Goal: Task Accomplishment & Management: Complete application form

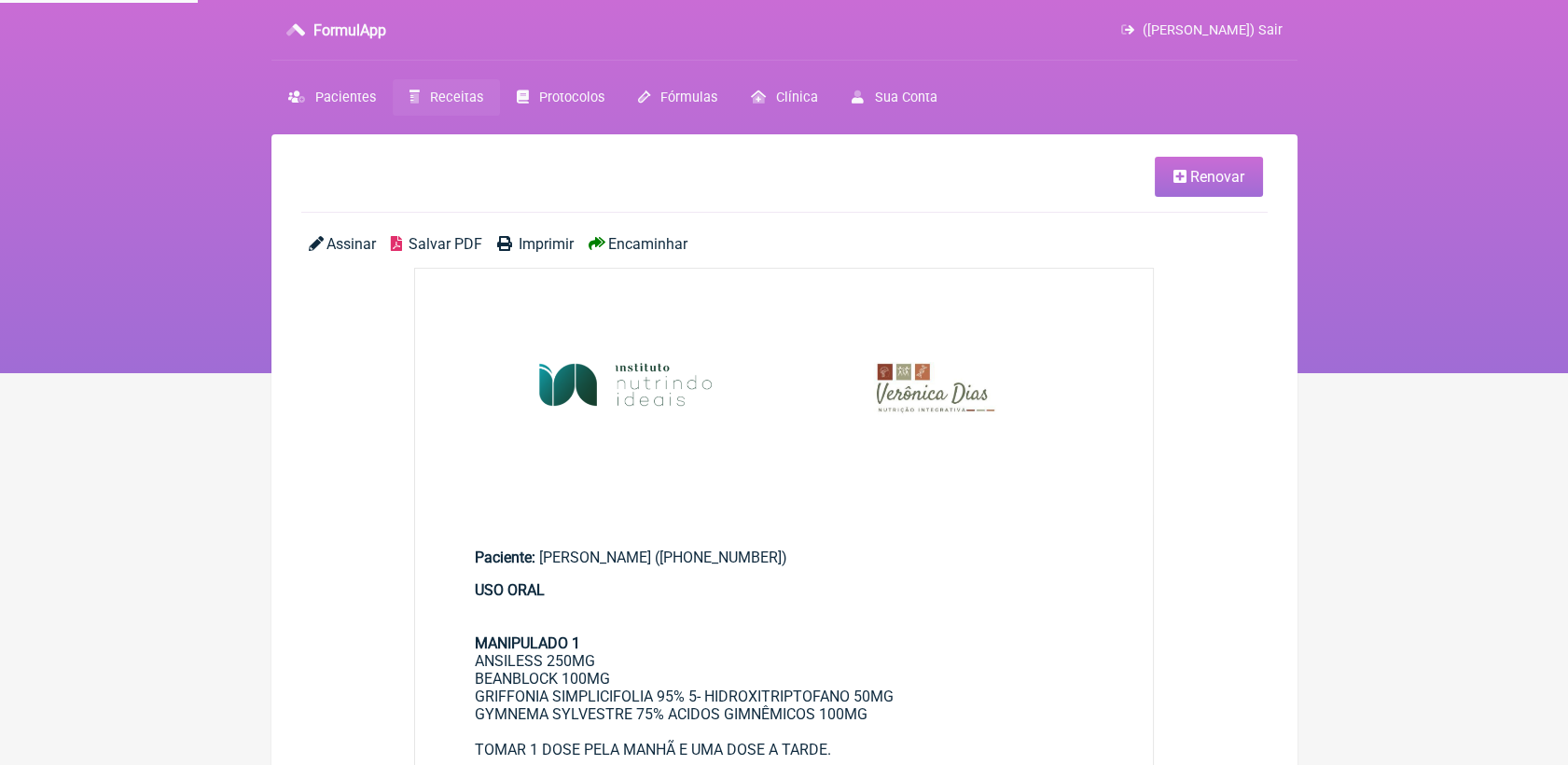
click at [1195, 178] on span "Renovar" at bounding box center [1218, 176] width 55 height 18
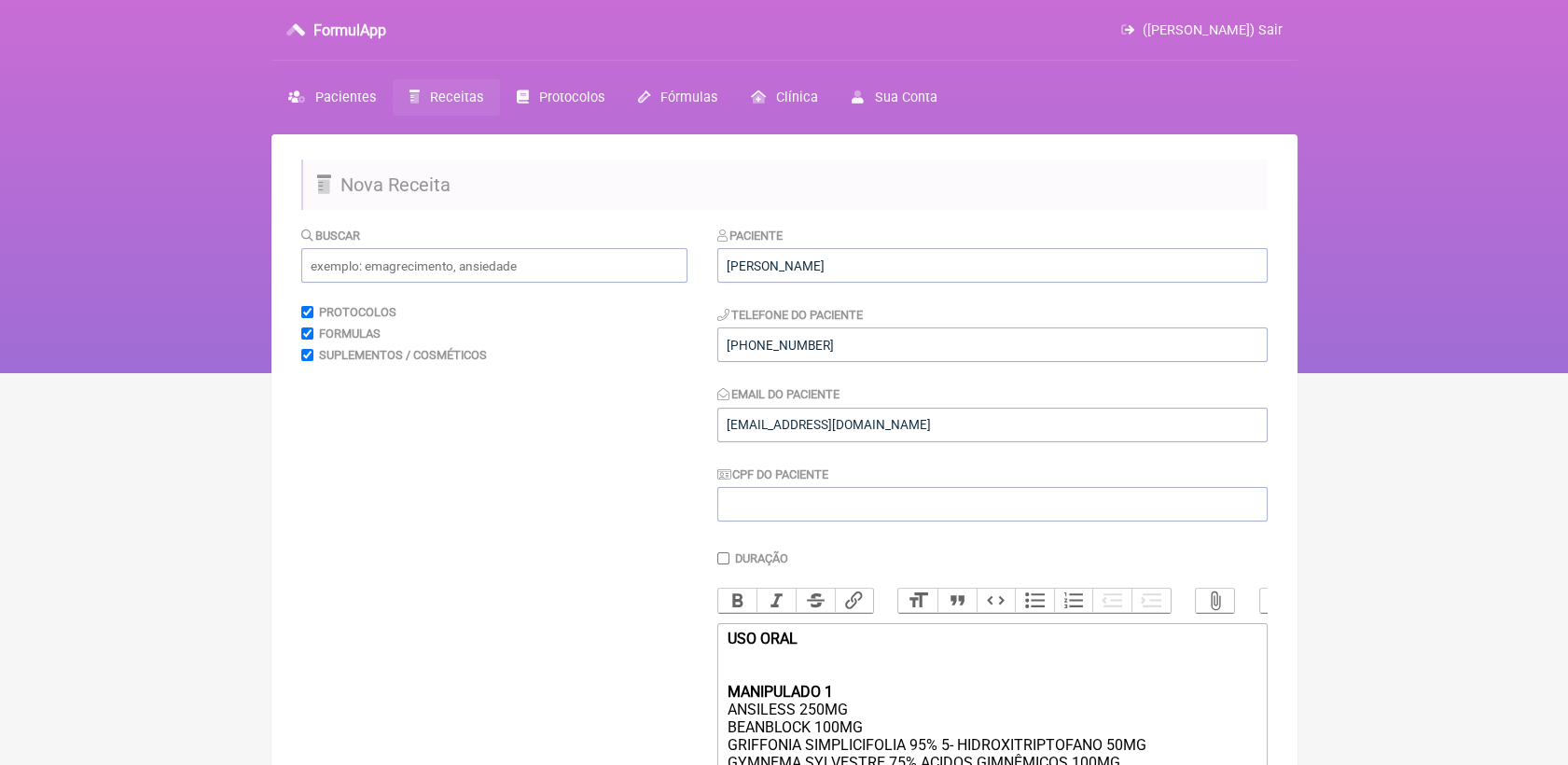
click at [431, 99] on span "Receitas" at bounding box center [456, 97] width 54 height 16
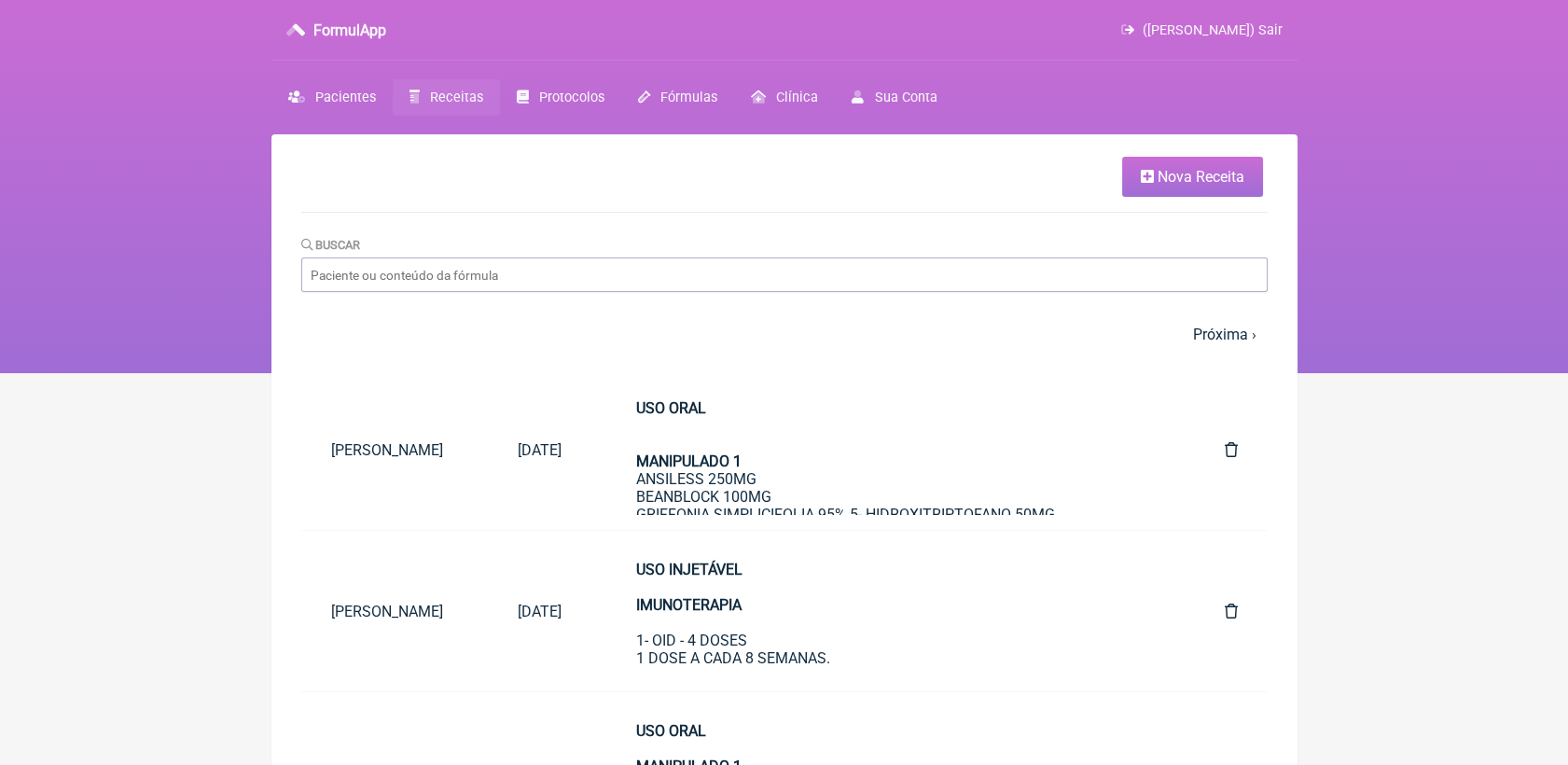
click at [1209, 173] on span "Nova Receita" at bounding box center [1200, 176] width 87 height 18
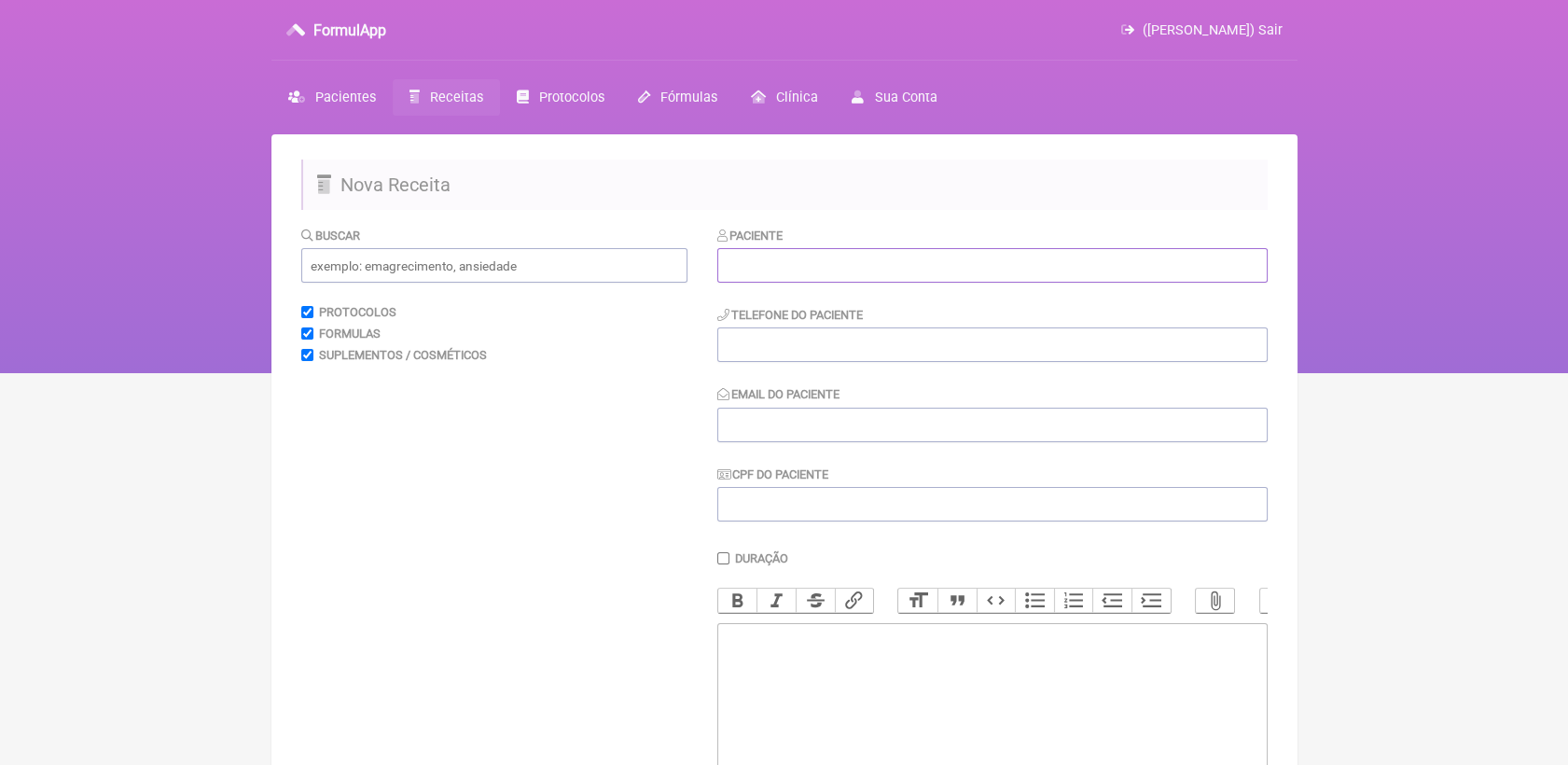
click at [873, 272] on input "text" at bounding box center [992, 265] width 550 height 34
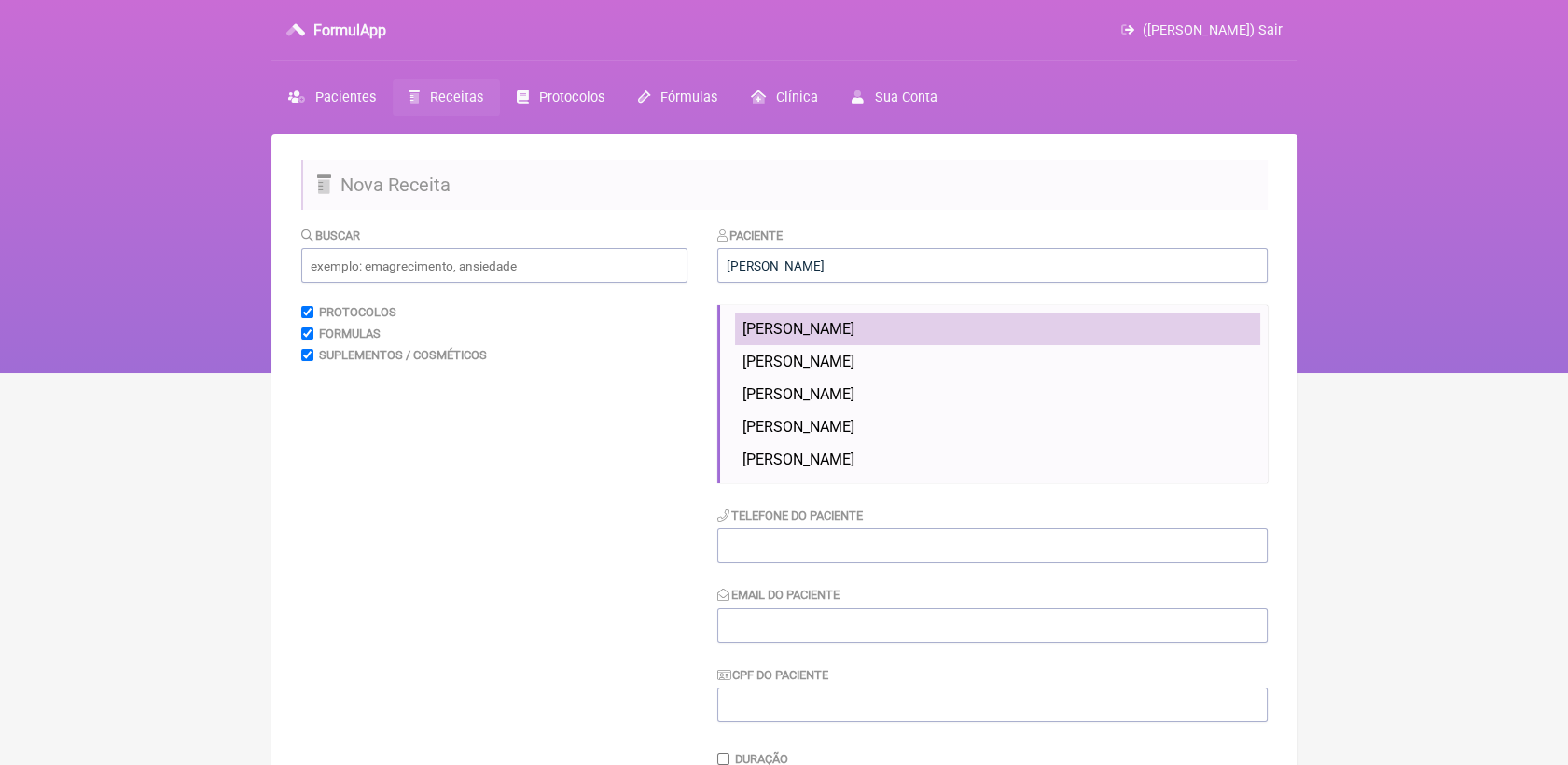
click at [855, 321] on span "veronica almeida dias" at bounding box center [798, 329] width 112 height 18
type input "veronica almeida dias"
type input "21991659175"
type input "coachveronicadias@gmail.com"
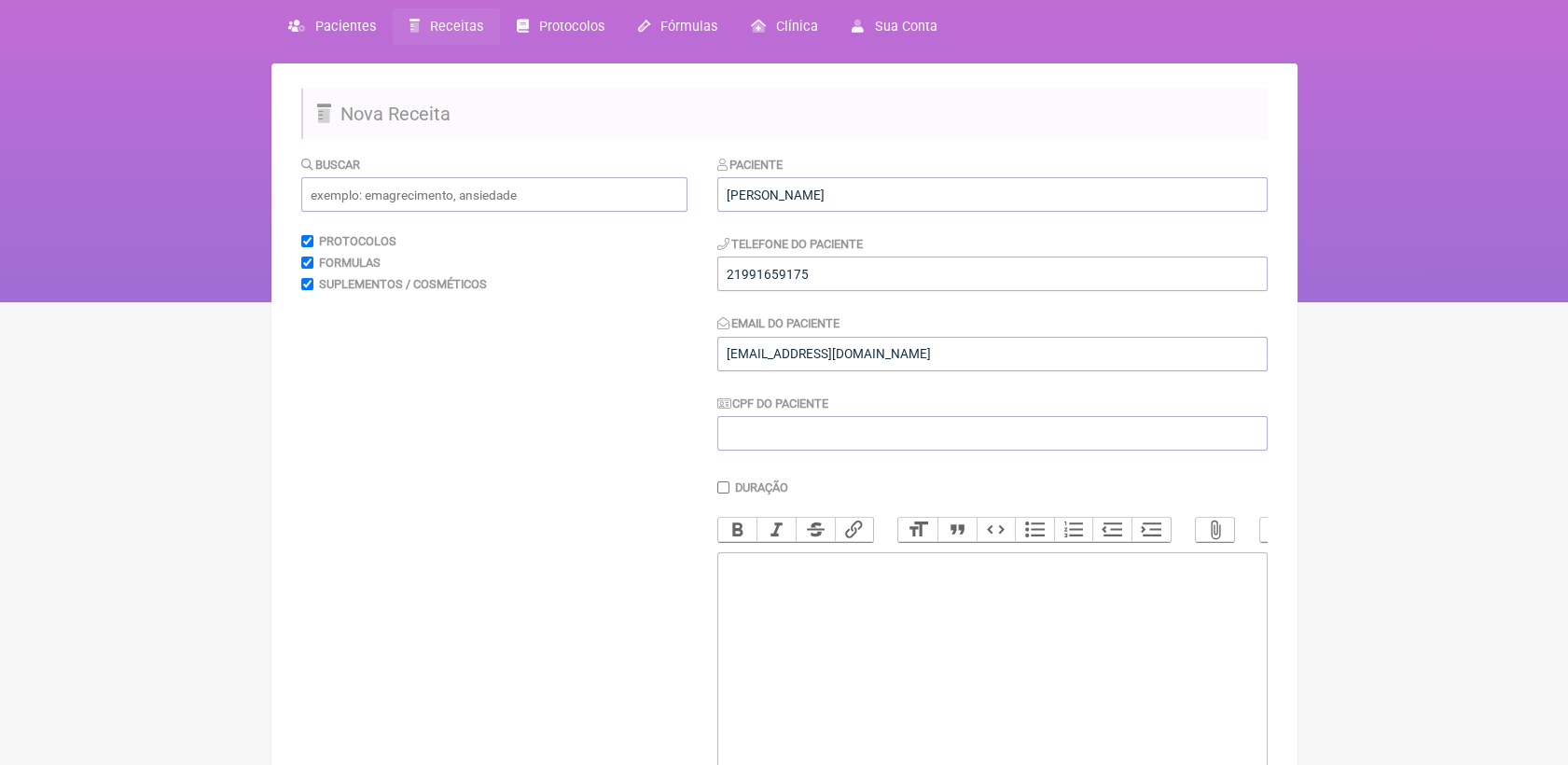
scroll to position [207, 0]
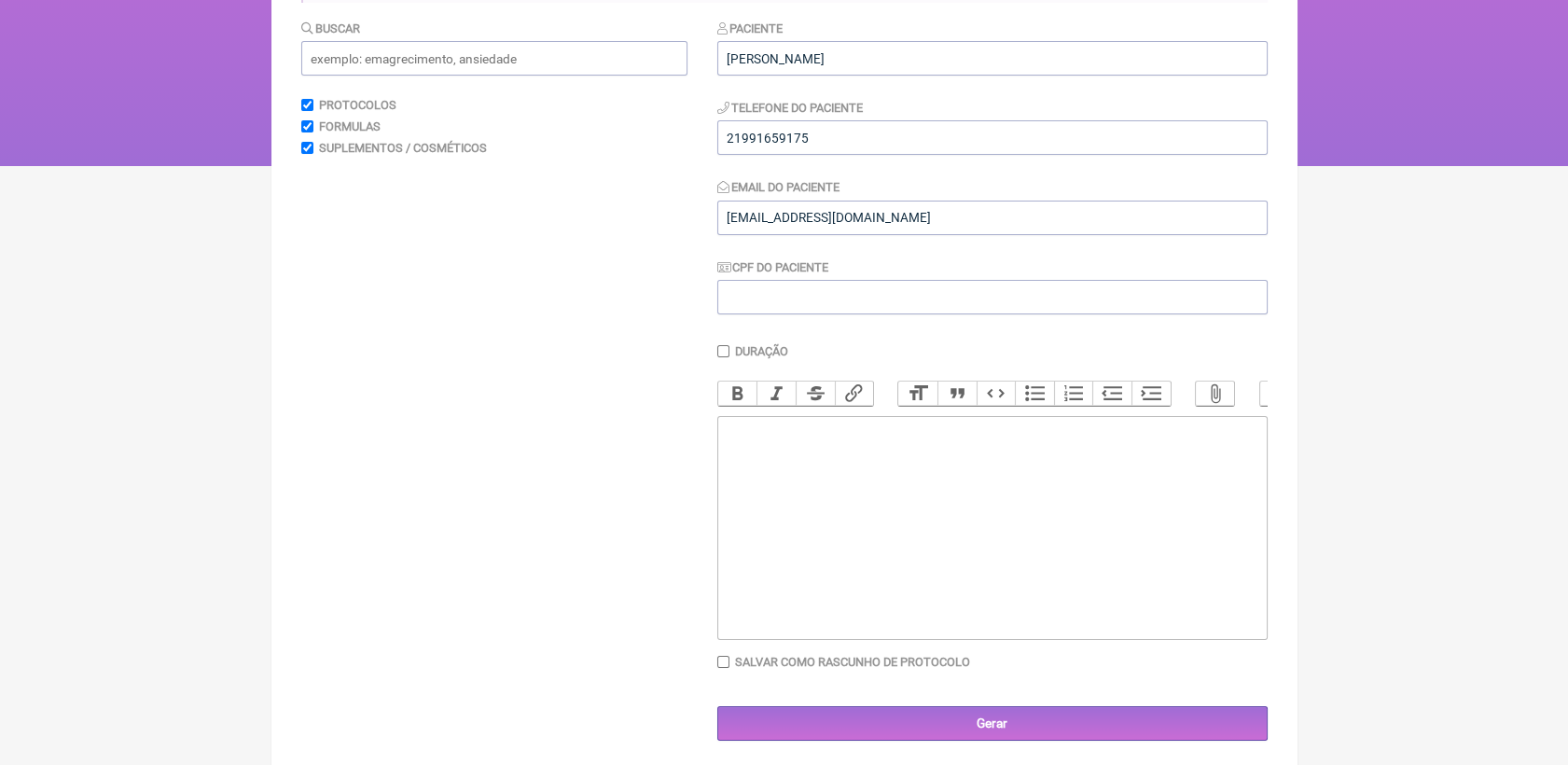
click at [865, 490] on trix-editor at bounding box center [992, 528] width 550 height 224
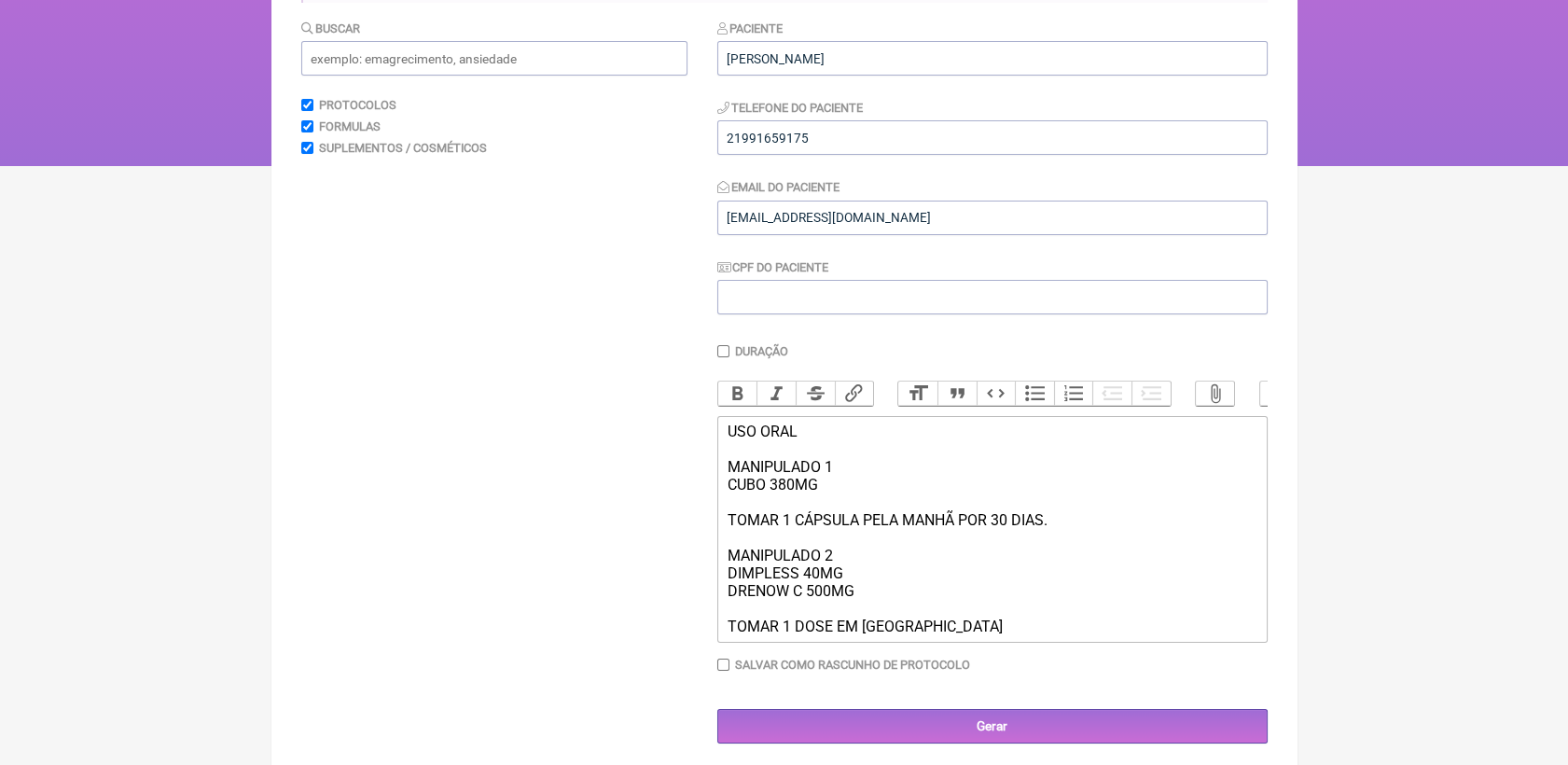
type trix-editor "<div>USO ORAL<br><br>MANIPULADO 1<br>CUBO 380MG<br><br>TOMAR 1 CÁPSULA PELA MAN…"
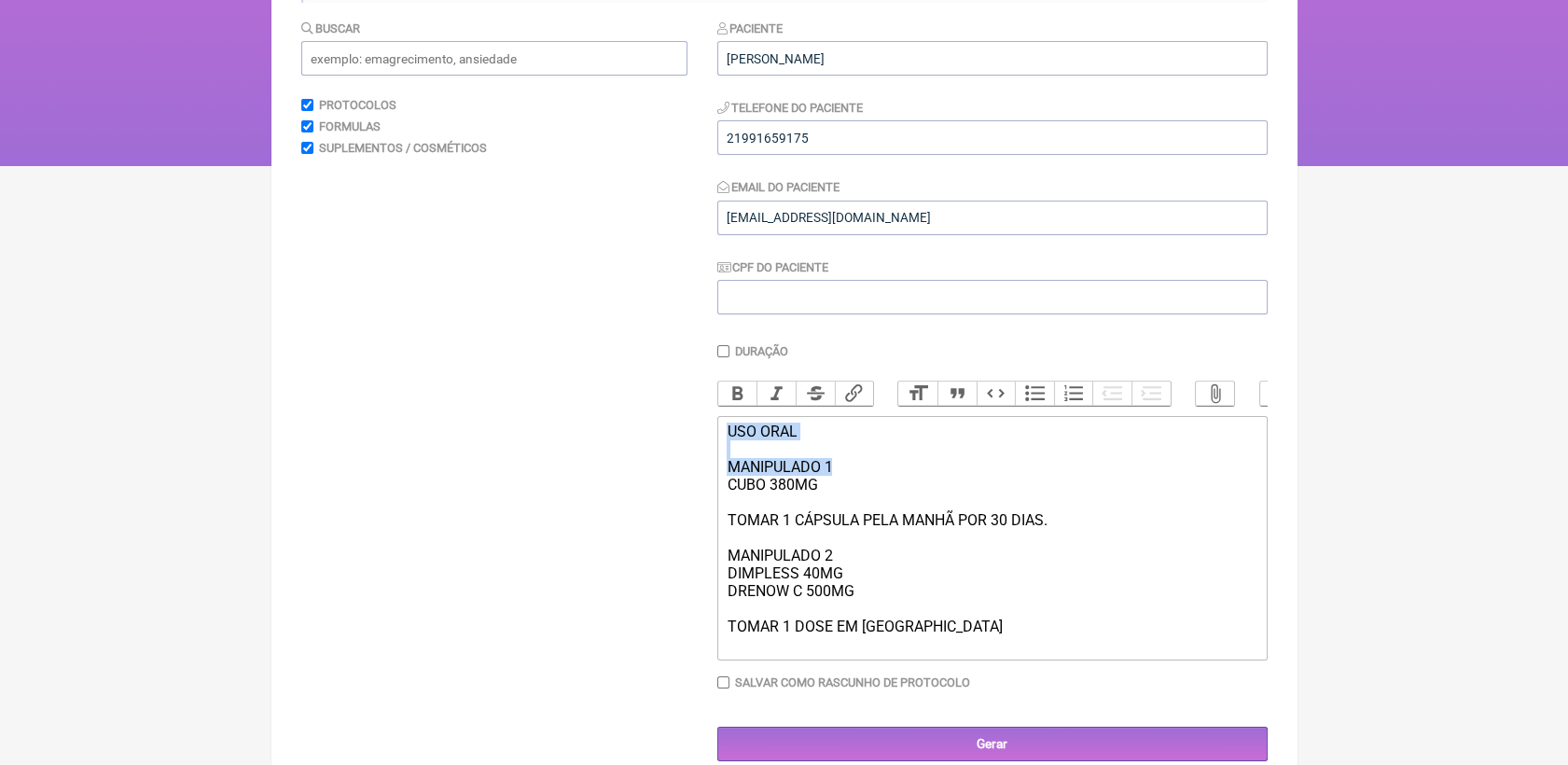
drag, startPoint x: 727, startPoint y: 452, endPoint x: 840, endPoint y: 492, distance: 119.9
click at [840, 492] on div "USO ORAL MANIPULADO 1 CUBO 380MG TOMAR 1 CÁPSULA PELA MANHÃ POR 30 DIAS. MANIPU…" at bounding box center [991, 537] width 529 height 231
click at [732, 399] on button "Bold" at bounding box center [738, 393] width 39 height 24
drag, startPoint x: 725, startPoint y: 577, endPoint x: 852, endPoint y: 588, distance: 127.5
click at [852, 588] on trix-editor "USO ORAL MANIPULADO 1 CUBO 380MG TOMAR 1 CÁPSULA PELA MANHÃ POR 30 DIAS. MANIPU…" at bounding box center [992, 537] width 550 height 244
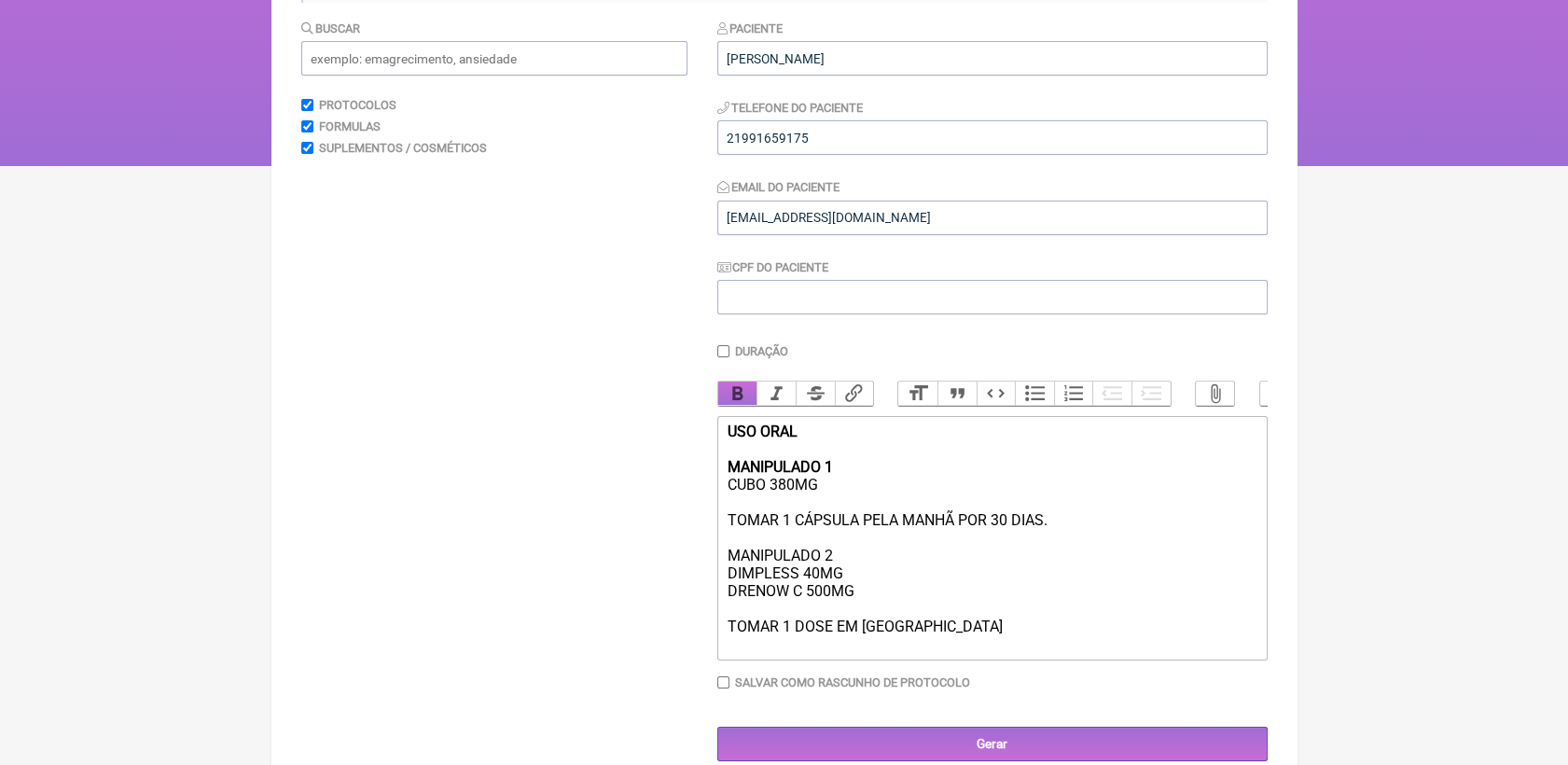
click at [742, 406] on button "Bold" at bounding box center [738, 393] width 39 height 24
click at [965, 642] on div "USO ORAL MANIPULADO 1 CUBO 380MG TOMAR 1 CÁPSULA PELA MANHÃ POR 30 DIAS. MANIPU…" at bounding box center [991, 537] width 529 height 231
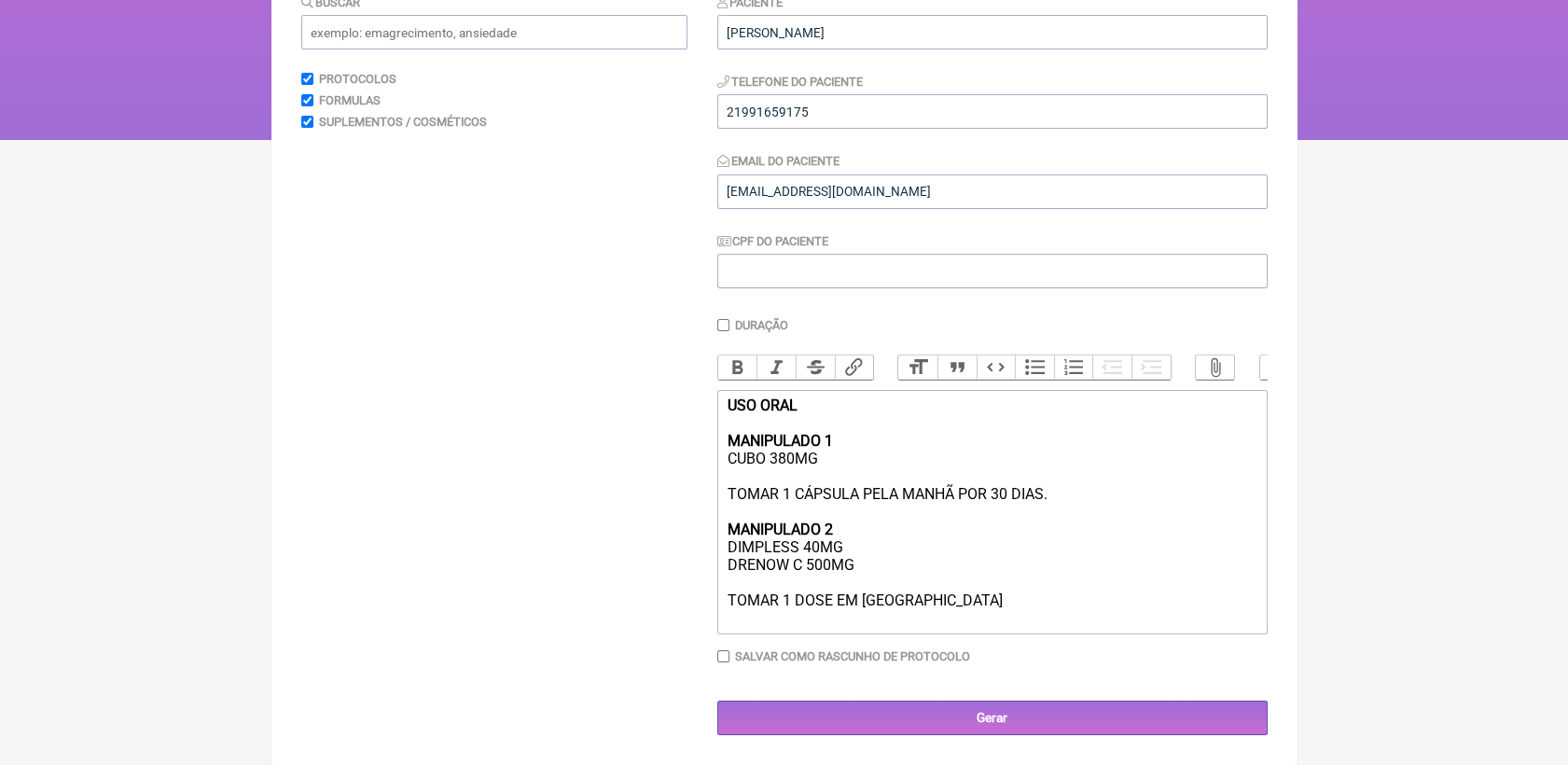
scroll to position [261, 0]
click at [993, 706] on input "Gerar" at bounding box center [992, 717] width 550 height 34
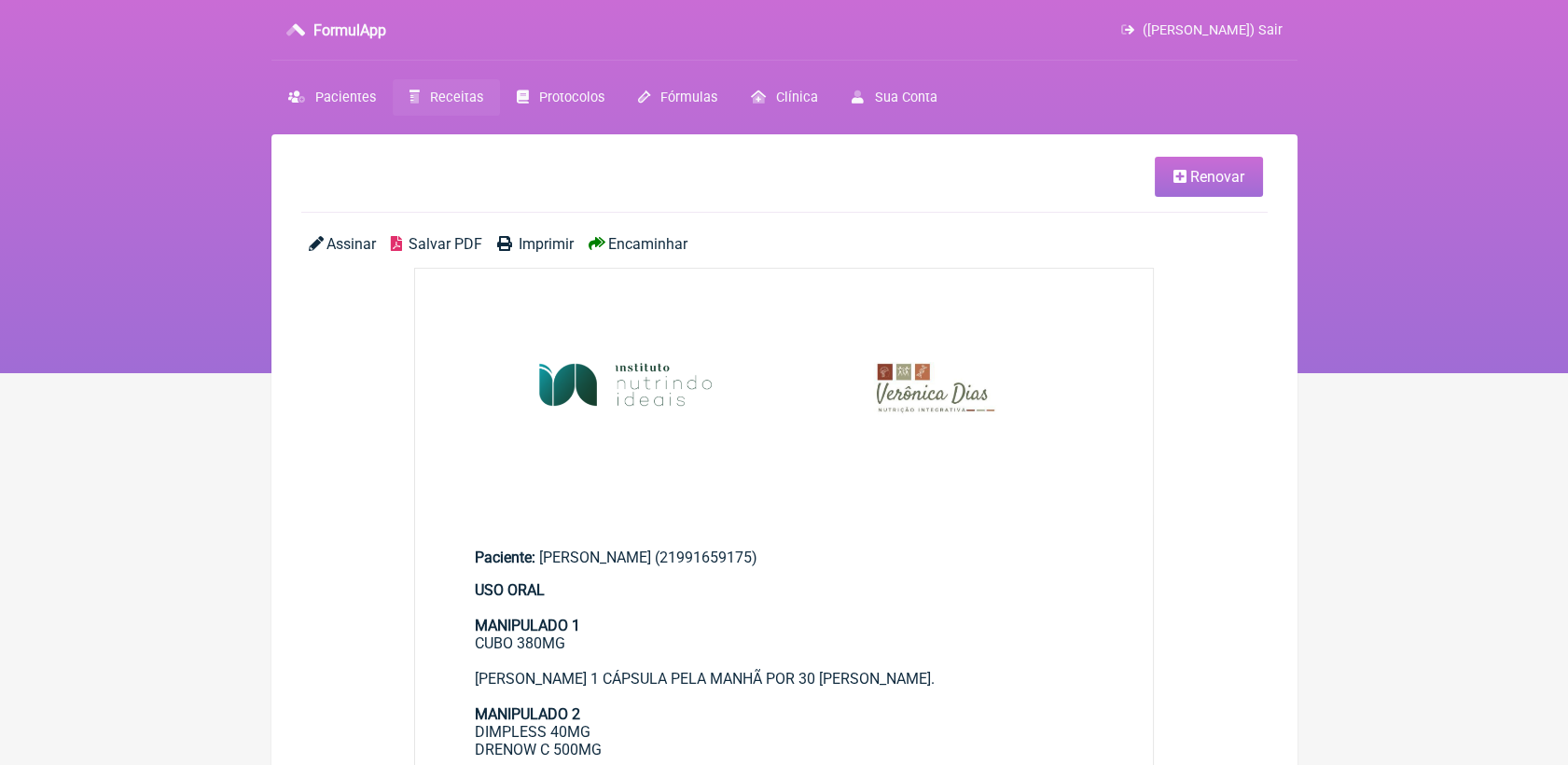
click at [428, 240] on span "Salvar PDF" at bounding box center [446, 243] width 74 height 18
click at [456, 99] on span "Receitas" at bounding box center [456, 97] width 54 height 16
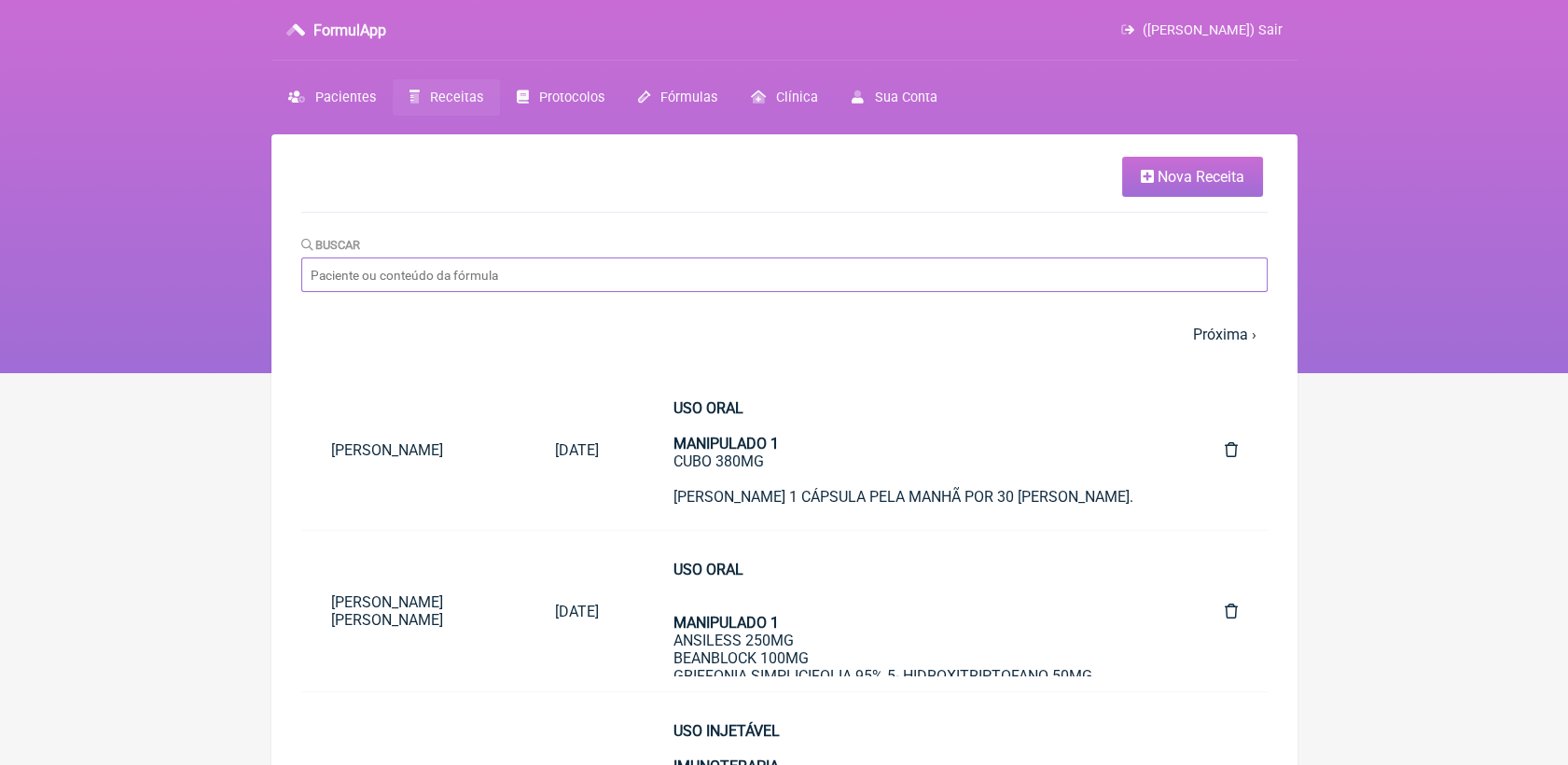
click at [507, 265] on input "Buscar" at bounding box center [784, 273] width 966 height 34
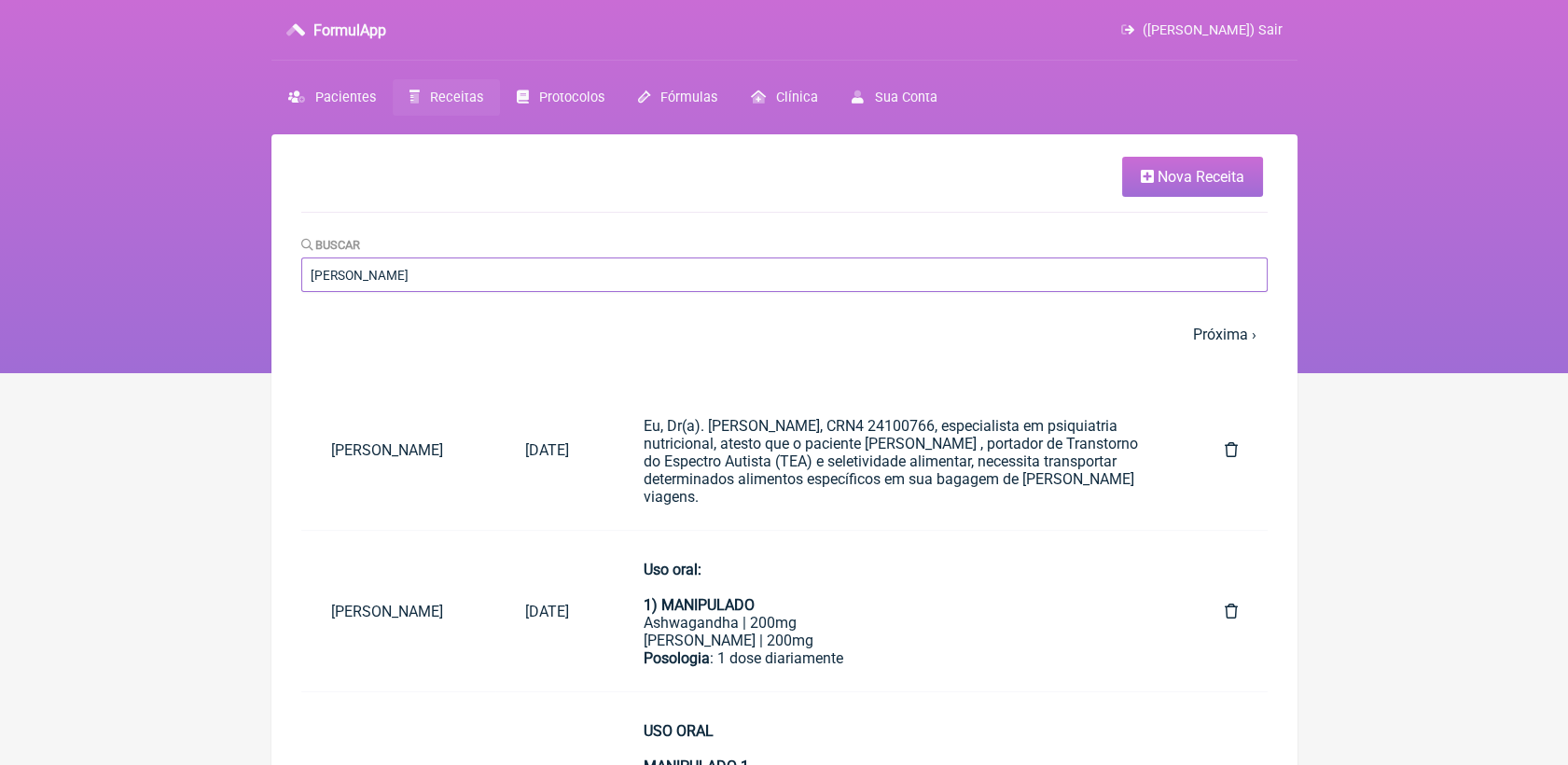
type input "[PERSON_NAME]"
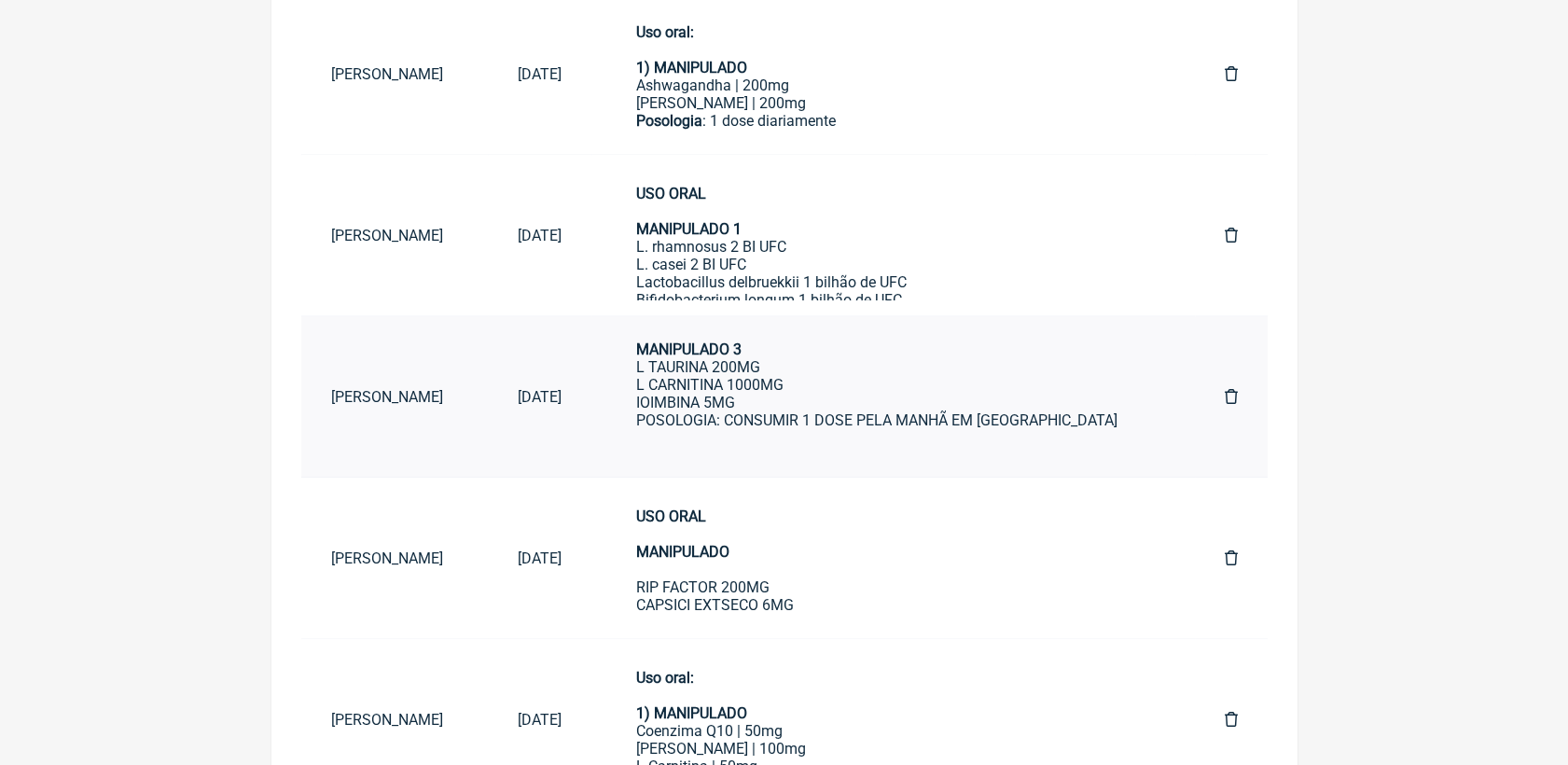
scroll to position [1553, 0]
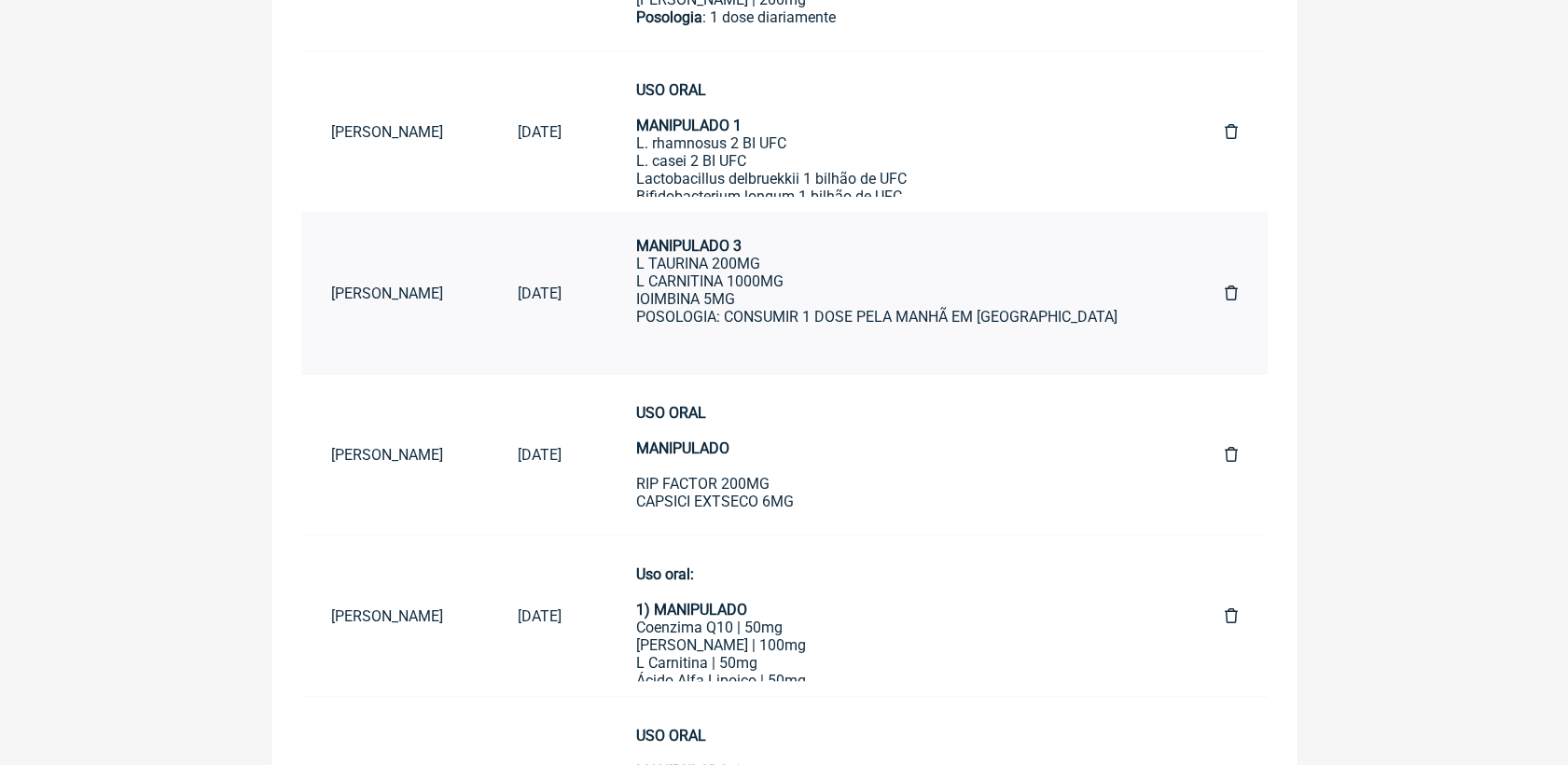
click at [806, 310] on div "POSOLOGIA: CONSUMIR 1 DOSE PELA MANHÃ EM JEJUM" at bounding box center [893, 325] width 514 height 35
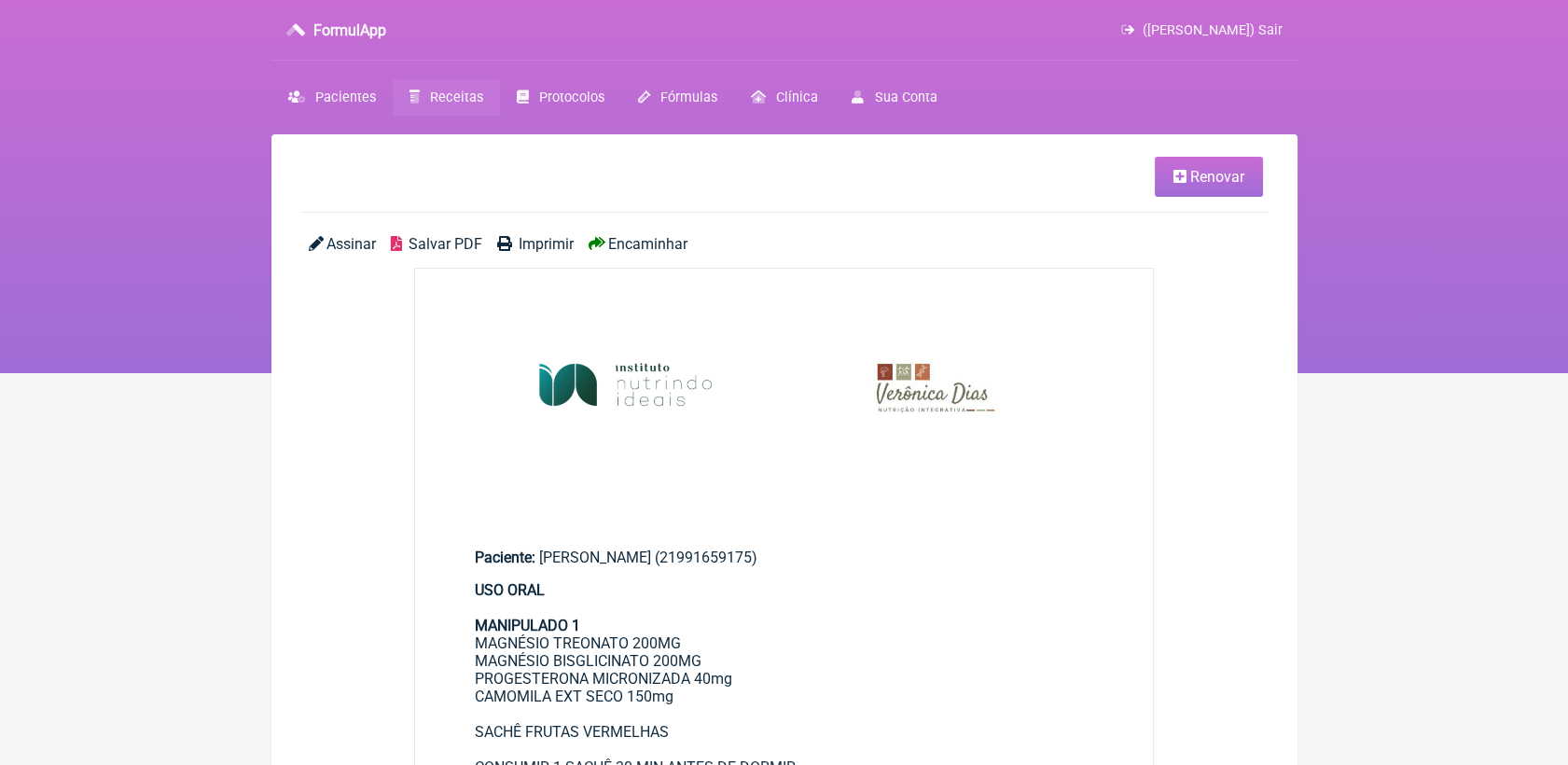
click at [1185, 169] on icon at bounding box center [1179, 175] width 13 height 15
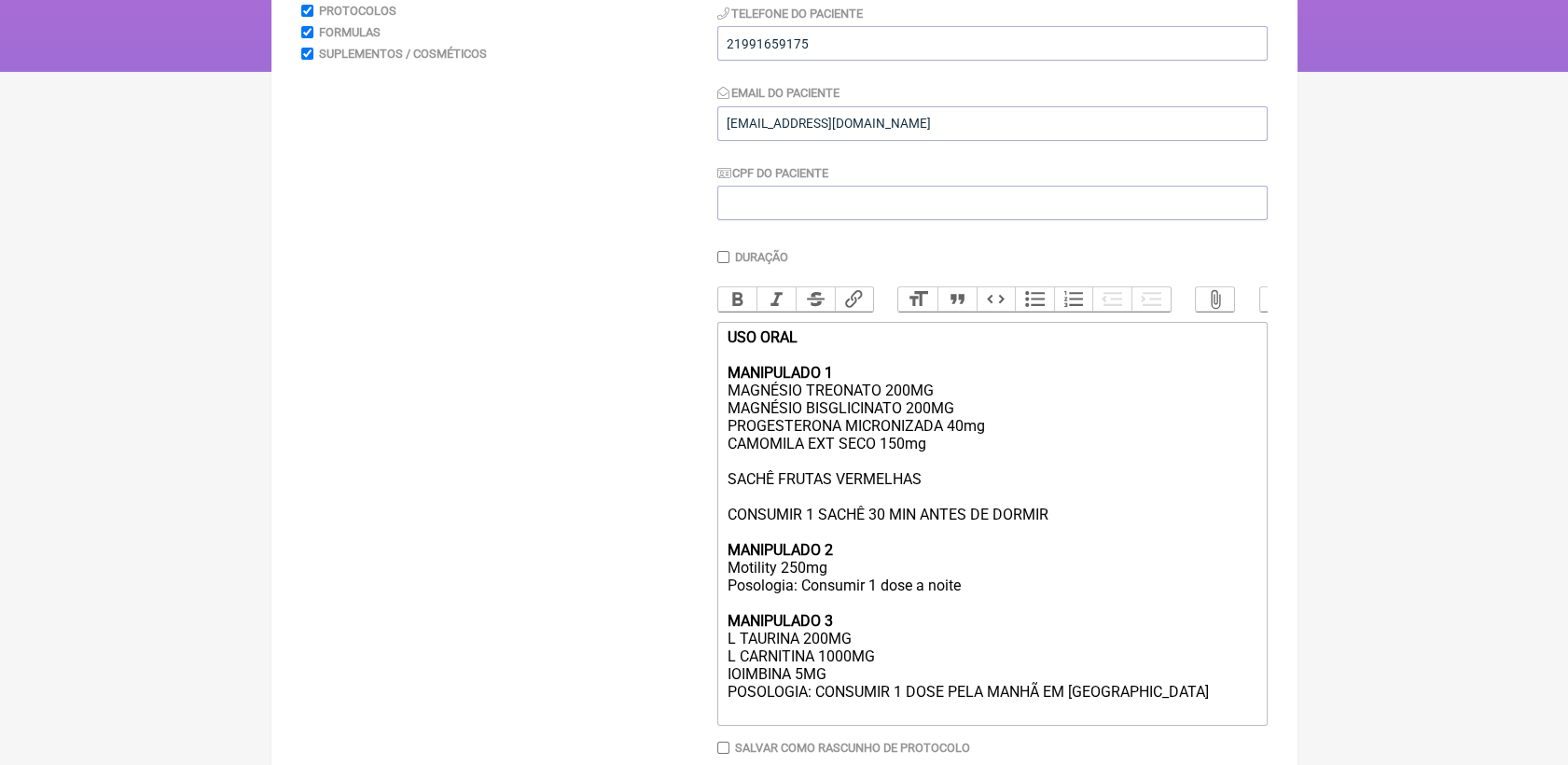
scroll to position [414, 0]
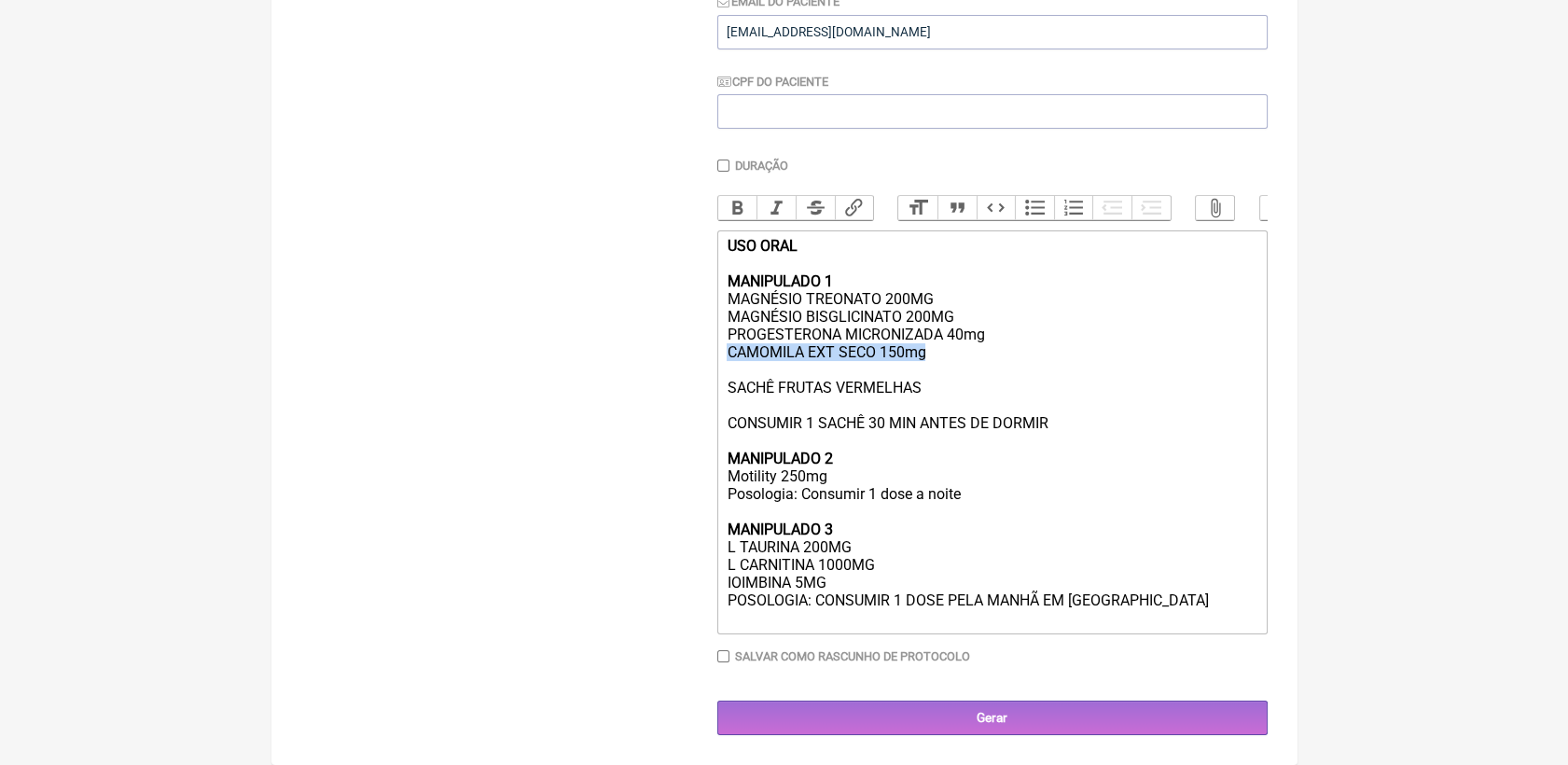
drag, startPoint x: 725, startPoint y: 354, endPoint x: 927, endPoint y: 364, distance: 202.2
click at [927, 364] on trix-editor "USO ORAL MANIPULADO 1 MAGNÉSIO TREONATO 200MG MAGNÉSIO BISGLICINATO 200MG PROGE…" at bounding box center [992, 432] width 550 height 404
drag, startPoint x: 726, startPoint y: 300, endPoint x: 942, endPoint y: 297, distance: 216.0
click at [942, 297] on div "USO ORAL MANIPULADO 1 MAGNÉSIO TREONATO 200MG MAGNÉSIO BISGLICINATO 200MG PROGE…" at bounding box center [991, 414] width 529 height 354
click at [995, 337] on div "USO ORAL MANIPULADO 1 MAGNÉSIO BISGLICINATO 200MG PROGESTERONA MICRONIZADA 40mg…" at bounding box center [991, 414] width 529 height 354
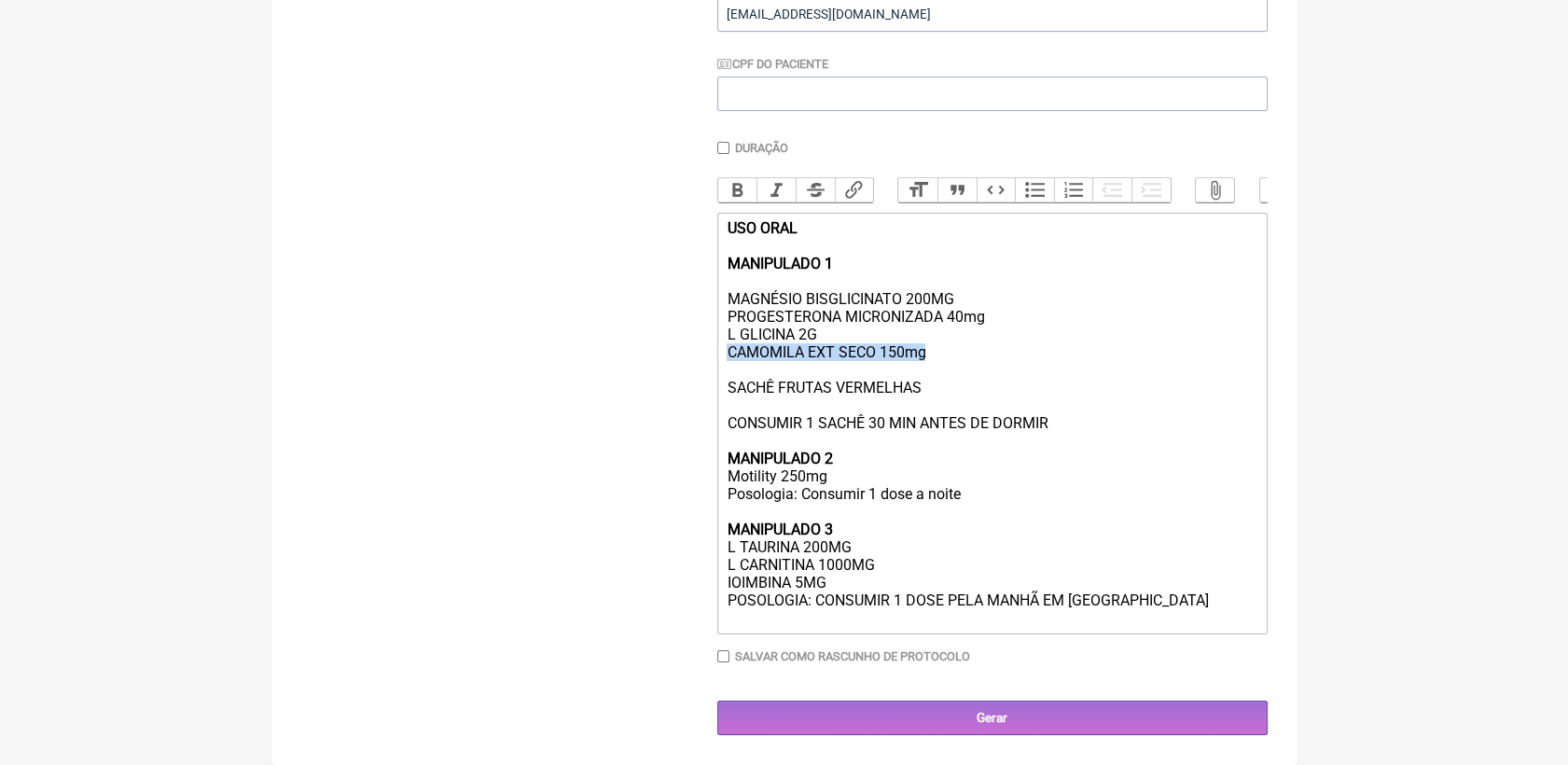
drag, startPoint x: 930, startPoint y: 369, endPoint x: 705, endPoint y: 381, distance: 225.3
click at [705, 381] on form "Buscar Protocolos Formulas Suplementos / Cosméticos Paciente veronica almeida d…" at bounding box center [784, 274] width 966 height 920
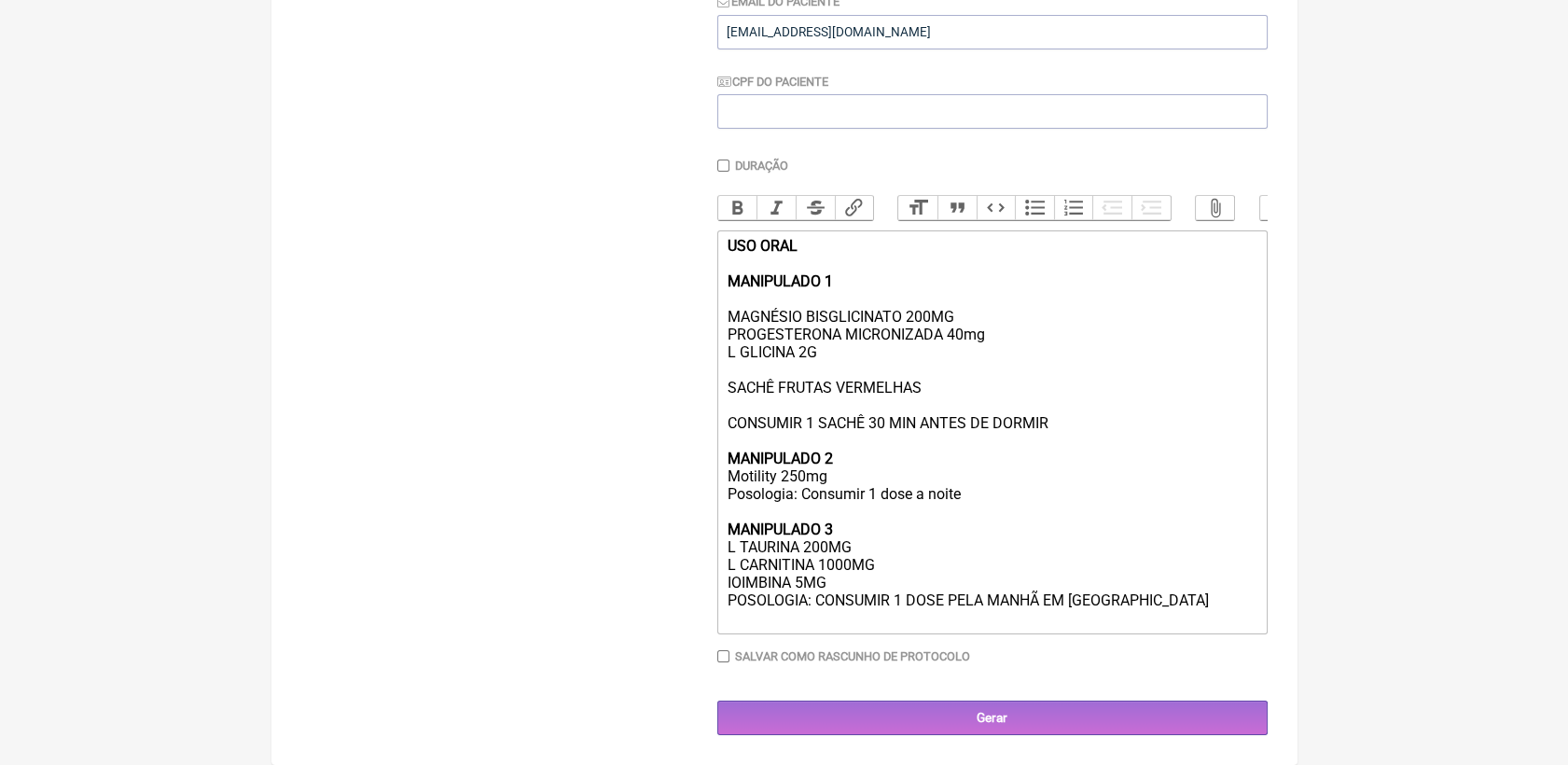
click at [735, 298] on div "USO ORAL MANIPULADO 1 MAGNÉSIO BISGLICINATO 200MG PROGESTERONA MICRONIZADA 40mg…" at bounding box center [991, 414] width 529 height 354
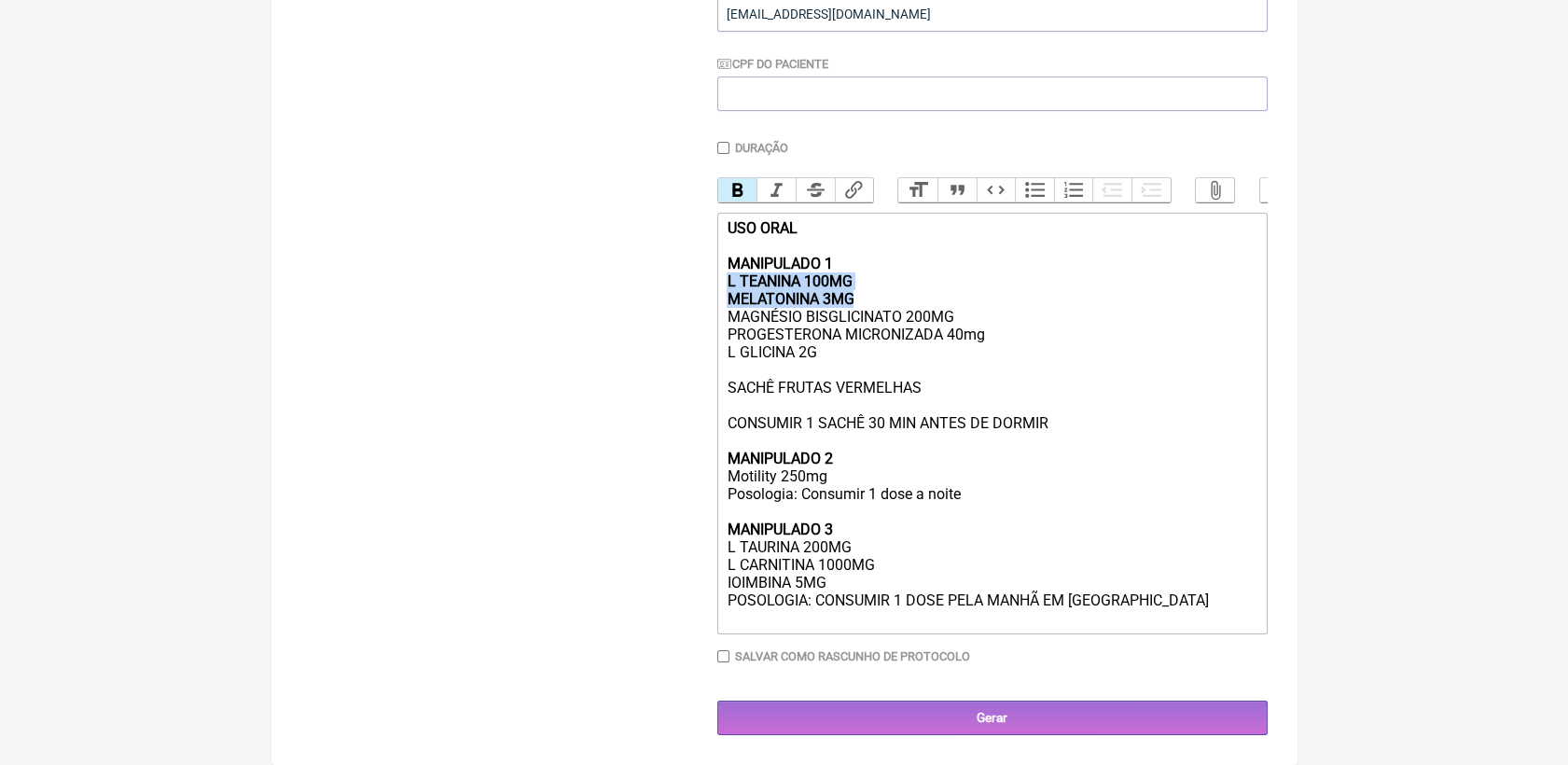
drag, startPoint x: 724, startPoint y: 295, endPoint x: 858, endPoint y: 312, distance: 135.1
click at [858, 312] on trix-editor "USO ORAL MANIPULADO 1 L TEANINA 100MG MELATONINA 3MG MAGNÉSIO BISGLICINATO 200M…" at bounding box center [992, 422] width 550 height 421
drag, startPoint x: 732, startPoint y: 192, endPoint x: 759, endPoint y: 221, distance: 39.6
click at [734, 190] on button "Bold" at bounding box center [738, 190] width 39 height 24
click at [884, 295] on div "USO ORAL MANIPULADO 1 L TEANINA 100MG MELATONINA 3MG MAGNÉSIO BISGLICINATO 200M…" at bounding box center [991, 405] width 529 height 372
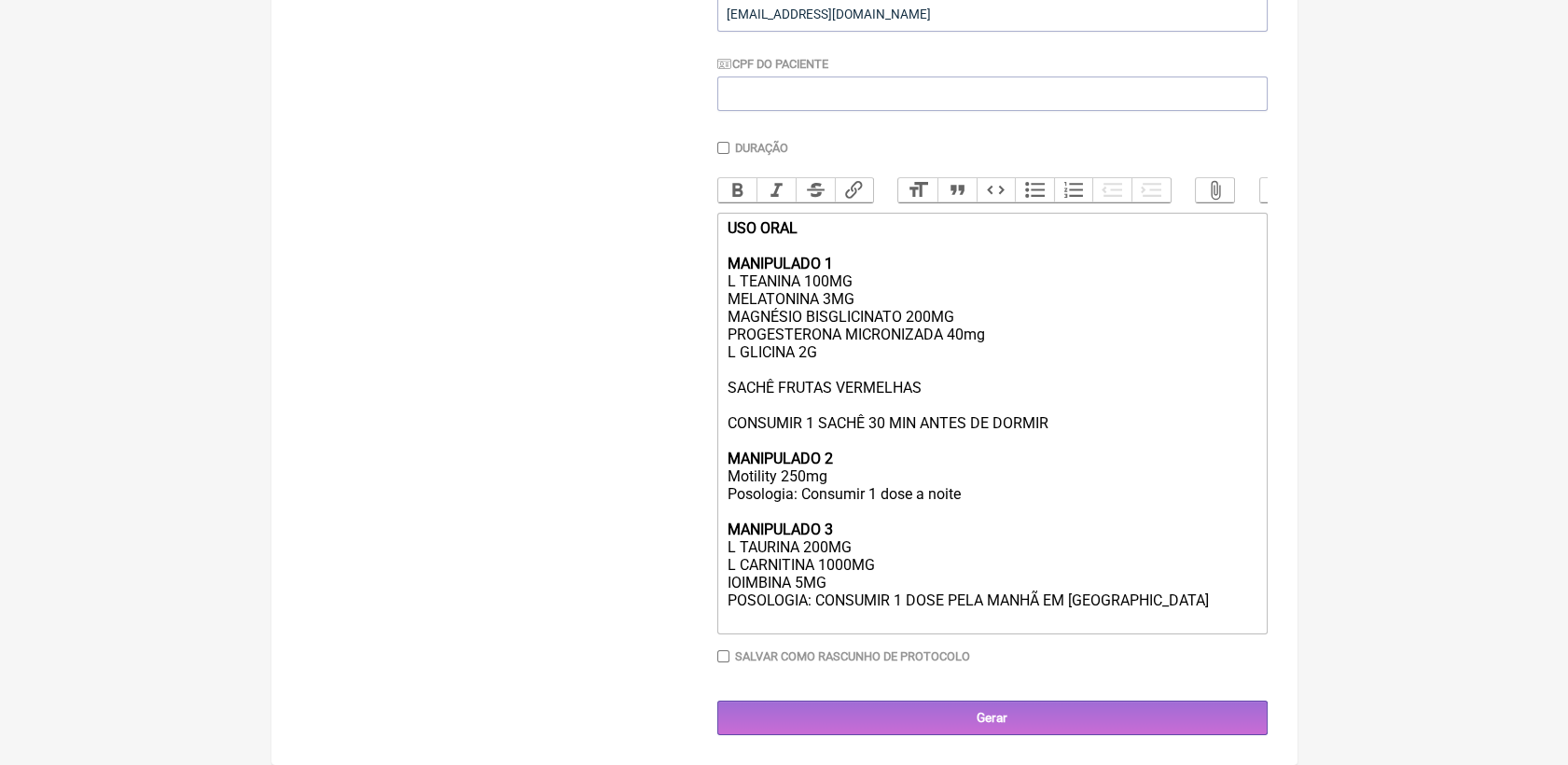
click at [833, 394] on div "USO ORAL MANIPULADO 1 L TEANINA 100MG MELATONINA 3MG MAGNÉSIO BISGLICINATO 200M…" at bounding box center [991, 405] width 529 height 372
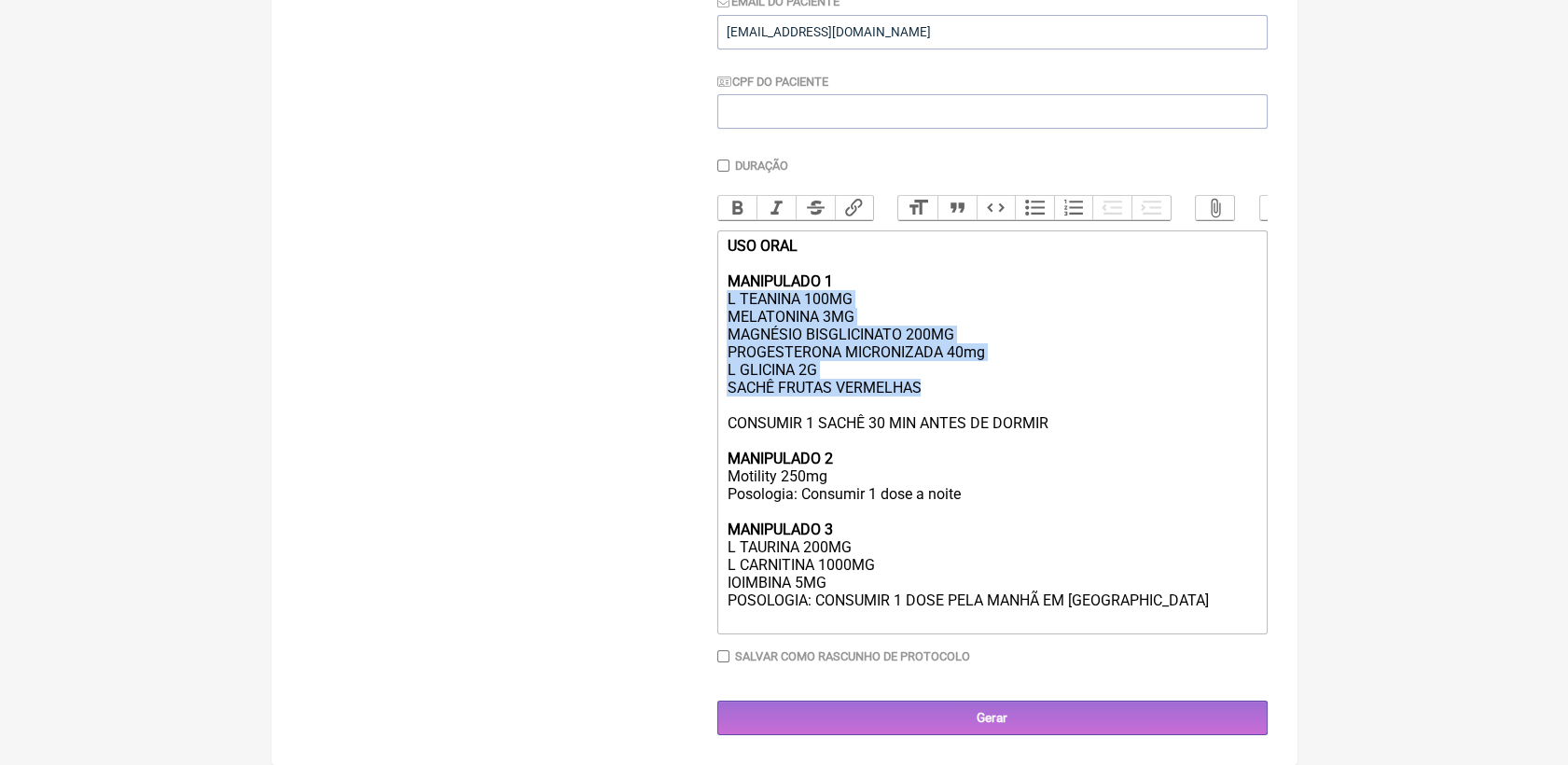
drag, startPoint x: 725, startPoint y: 302, endPoint x: 927, endPoint y: 391, distance: 220.7
click at [927, 391] on trix-editor "USO ORAL MANIPULADO 1 L TEANINA 100MG MELATONINA 3MG MAGNÉSIO BISGLICINATO 200M…" at bounding box center [992, 432] width 550 height 404
copy div "L TEANINA 100MG MELATONINA 3MG MAGNÉSIO BISGLICINATO 200MG PROGESTERONA MICRONI…"
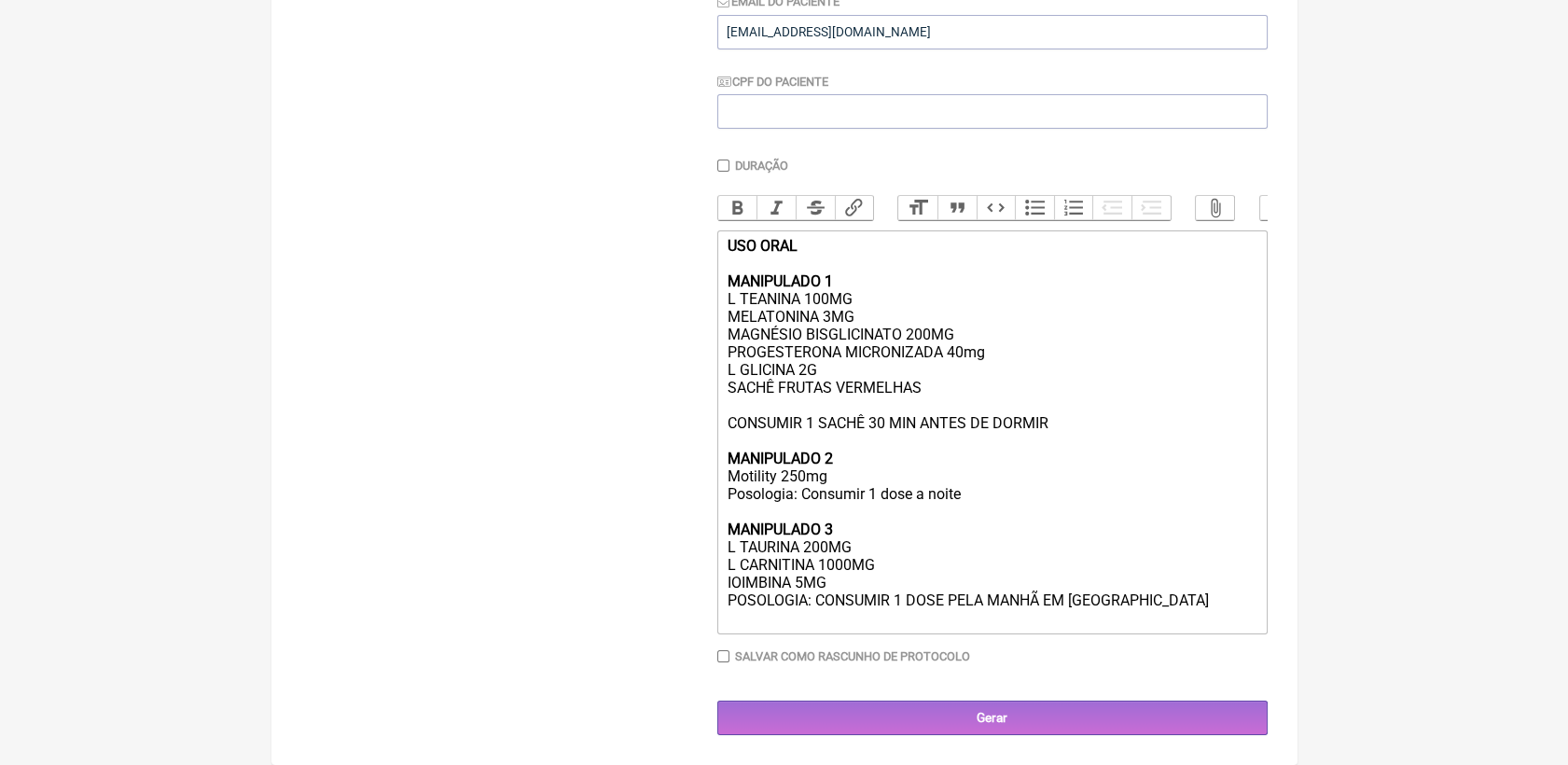
click at [1022, 435] on div "USO ORAL MANIPULADO 1 L TEANINA 100MG MELATONINA 3MG MAGNÉSIO BISGLICINATO 200M…" at bounding box center [991, 414] width 529 height 354
drag, startPoint x: 753, startPoint y: 458, endPoint x: 991, endPoint y: 513, distance: 244.3
click at [991, 513] on div "USO ORAL MANIPULADO 1 L TEANINA 100MG MELATONINA 3MG MAGNÉSIO BISGLICINATO 200M…" at bounding box center [991, 414] width 529 height 354
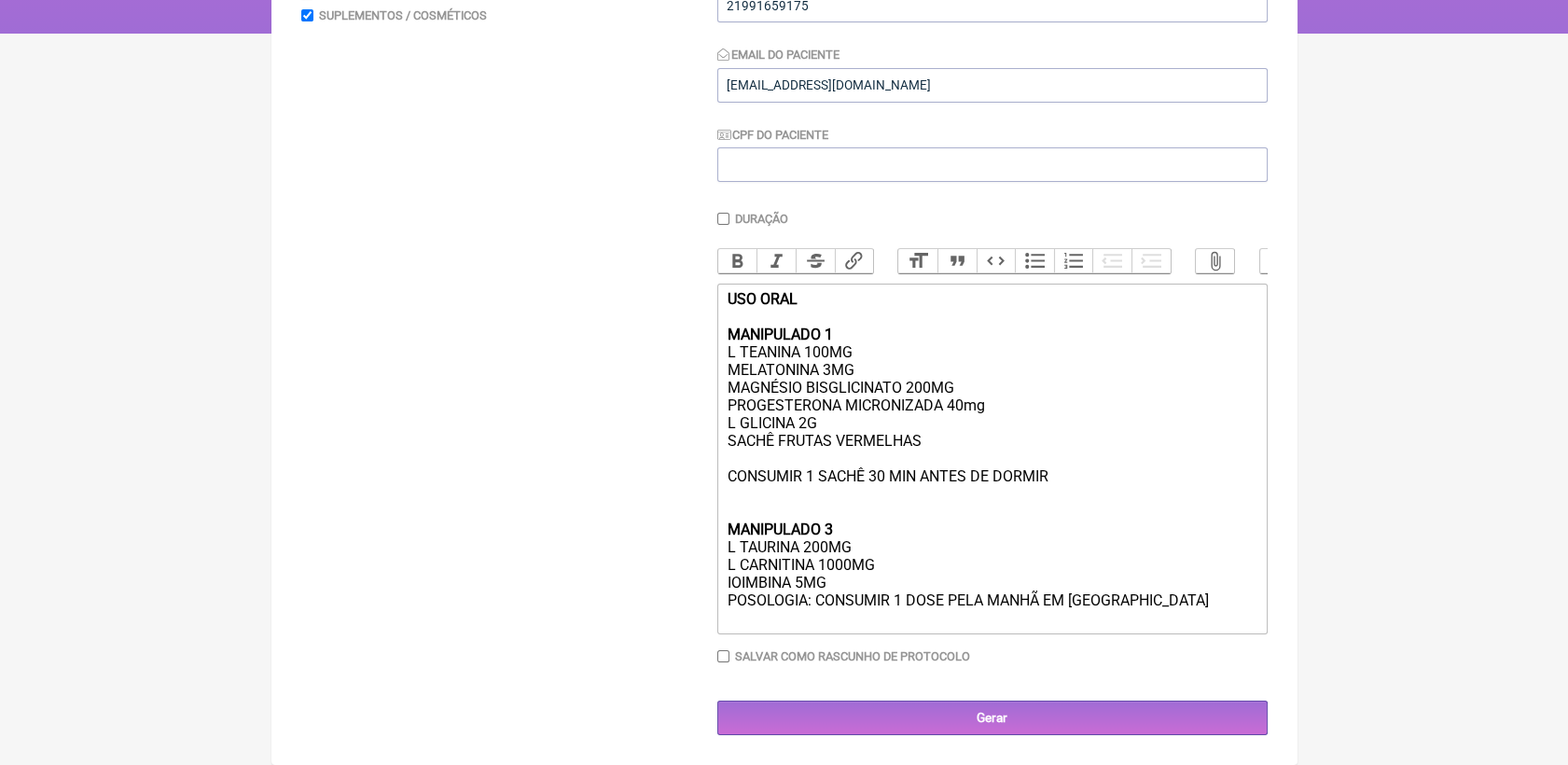
scroll to position [351, 0]
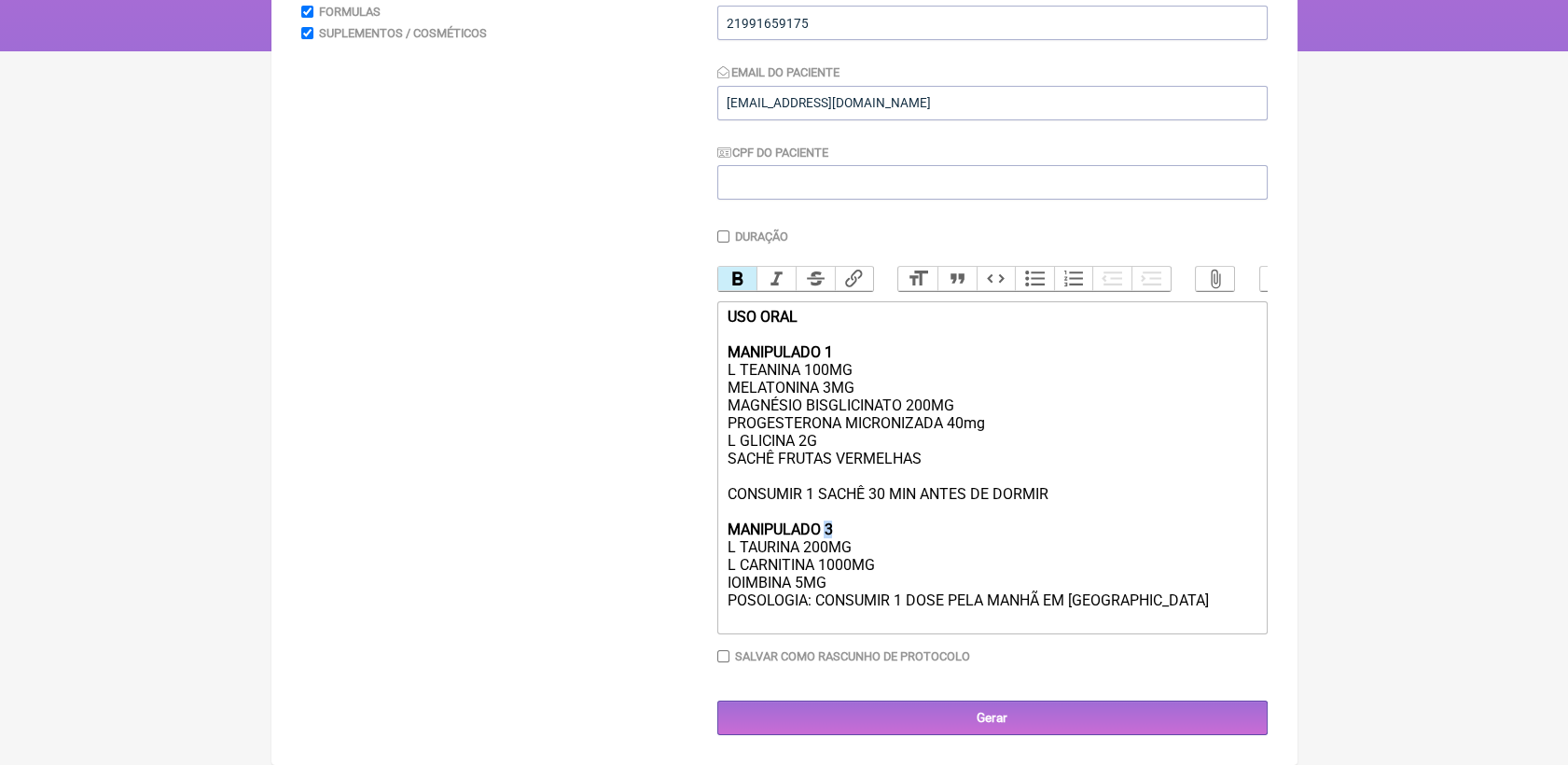
click at [832, 526] on strong "MANIPULADO 3" at bounding box center [779, 529] width 105 height 18
click at [901, 568] on div "USO ORAL MANIPULADO 1 L TEANINA 100MG MELATONINA 3MG MAGNÉSIO BISGLICINATO 200M…" at bounding box center [991, 449] width 529 height 283
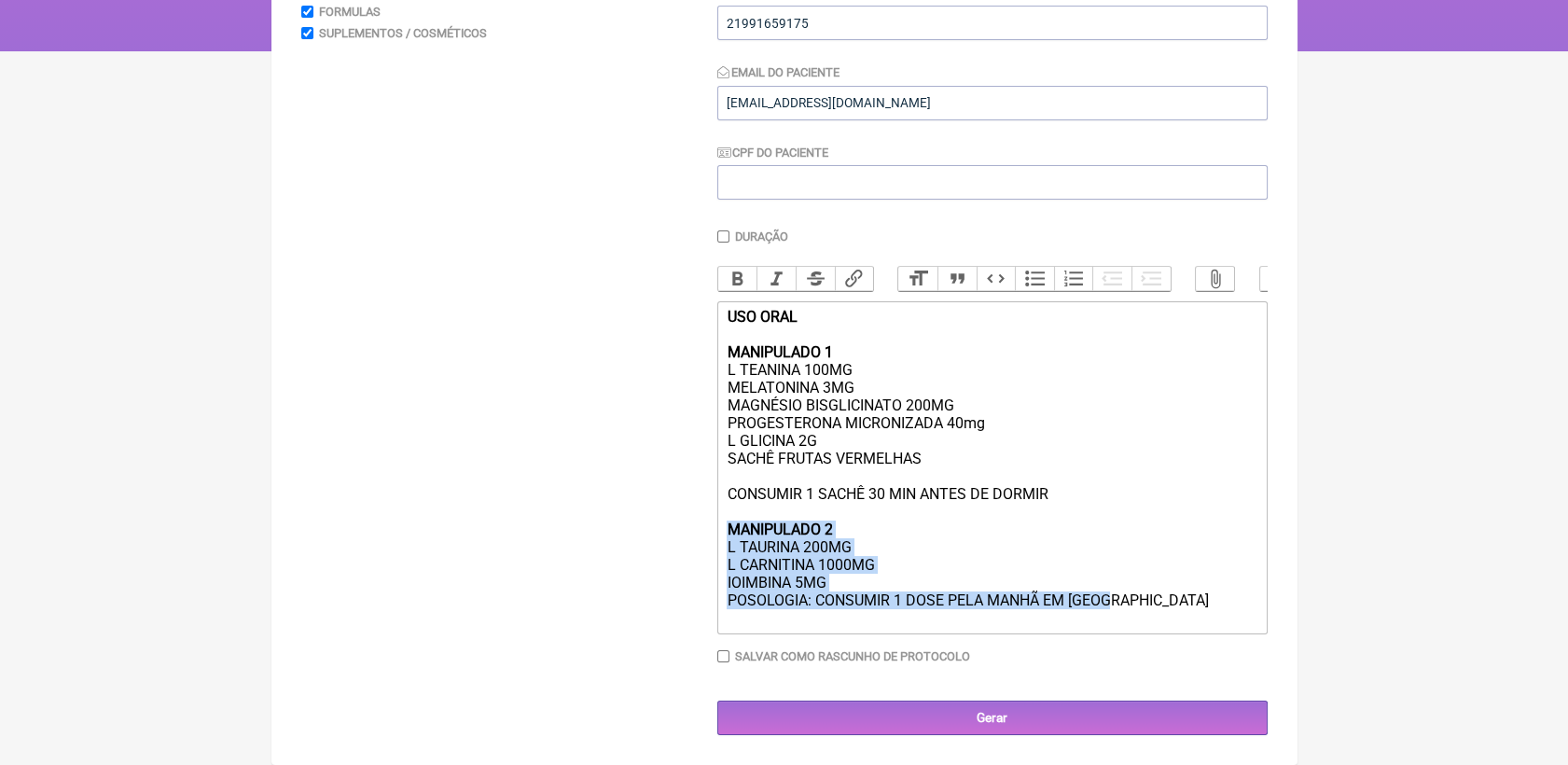
drag, startPoint x: 1117, startPoint y: 604, endPoint x: 696, endPoint y: 526, distance: 428.2
click at [696, 526] on form "Buscar Protocolos Formulas Suplementos / Cosméticos Paciente veronica almeida d…" at bounding box center [784, 319] width 966 height 831
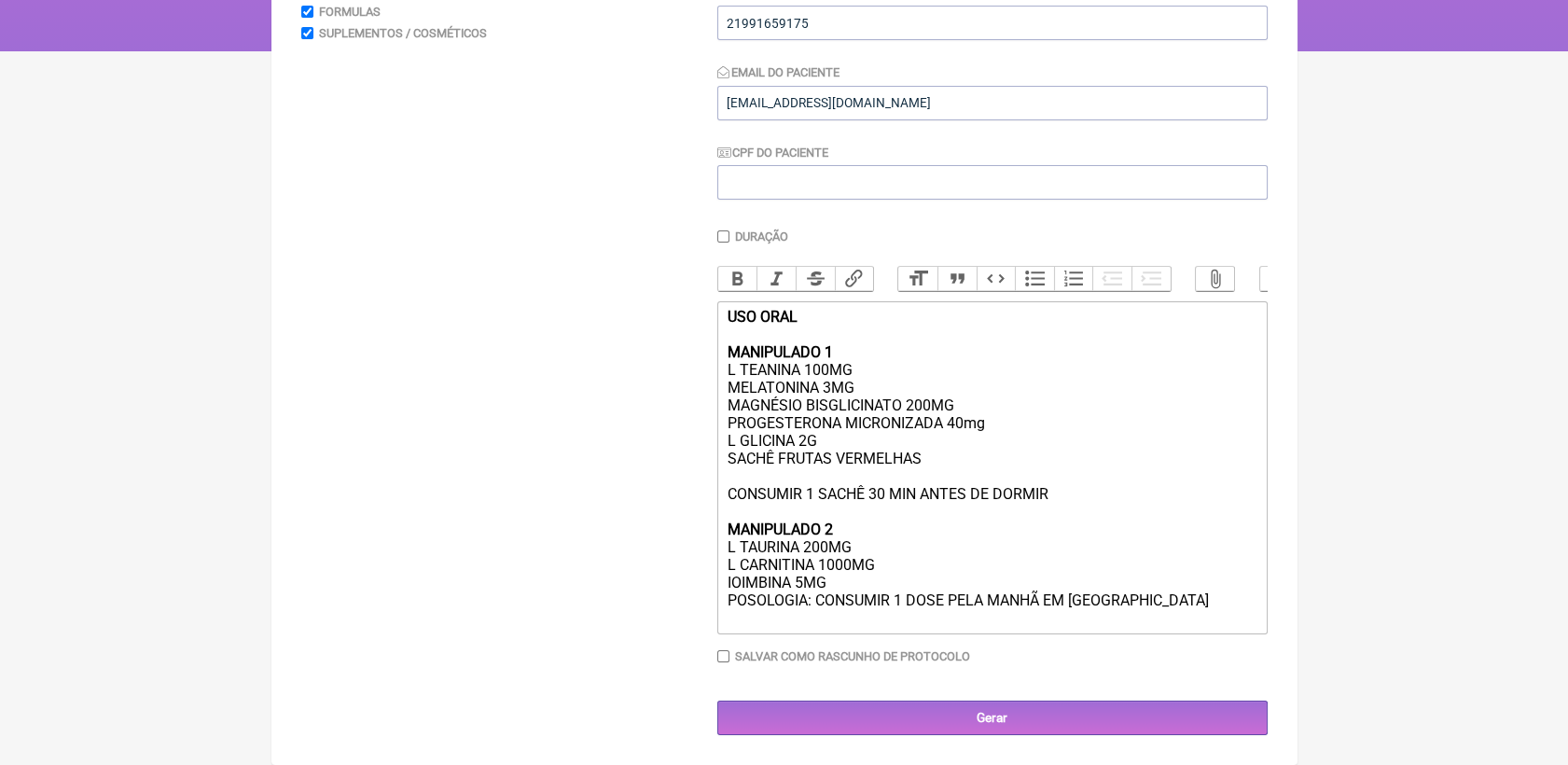
scroll to position [298, 0]
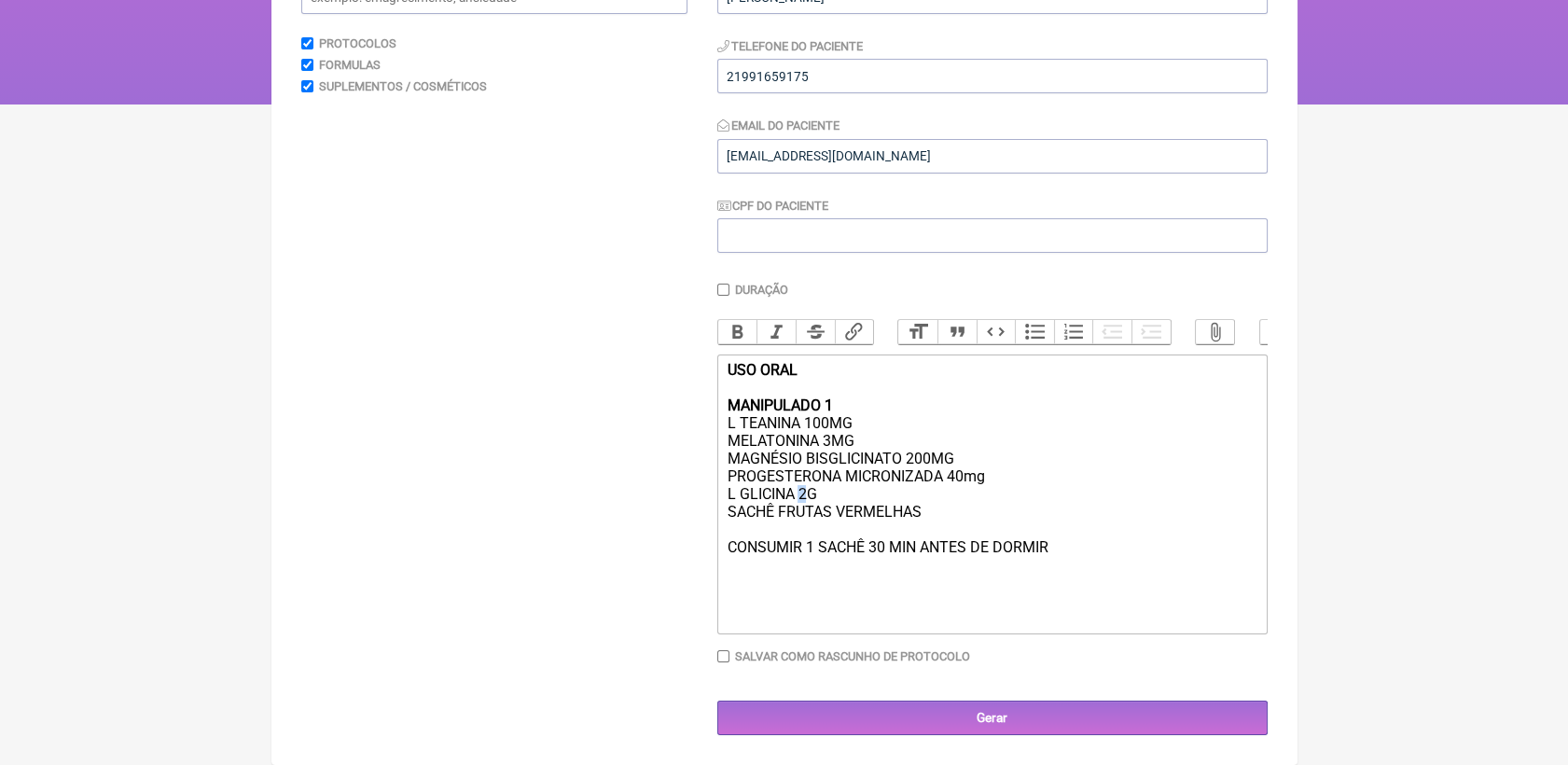
click at [800, 492] on div "USO ORAL MANIPULADO 1 L TEANINA 100MG MELATONINA 3MG MAGNÉSIO BISGLICINATO 200M…" at bounding box center [991, 493] width 529 height 266
type trix-editor "<div><strong>USO ORAL<br><br>MANIPULADO 1<br></strong>L TEANINA 100MG<br>MELATO…"
click at [1073, 529] on div "USO ORAL MANIPULADO 1 L TEANINA 100MG MELATONINA 3MG MAGNÉSIO BISGLICINATO 200M…" at bounding box center [991, 493] width 529 height 266
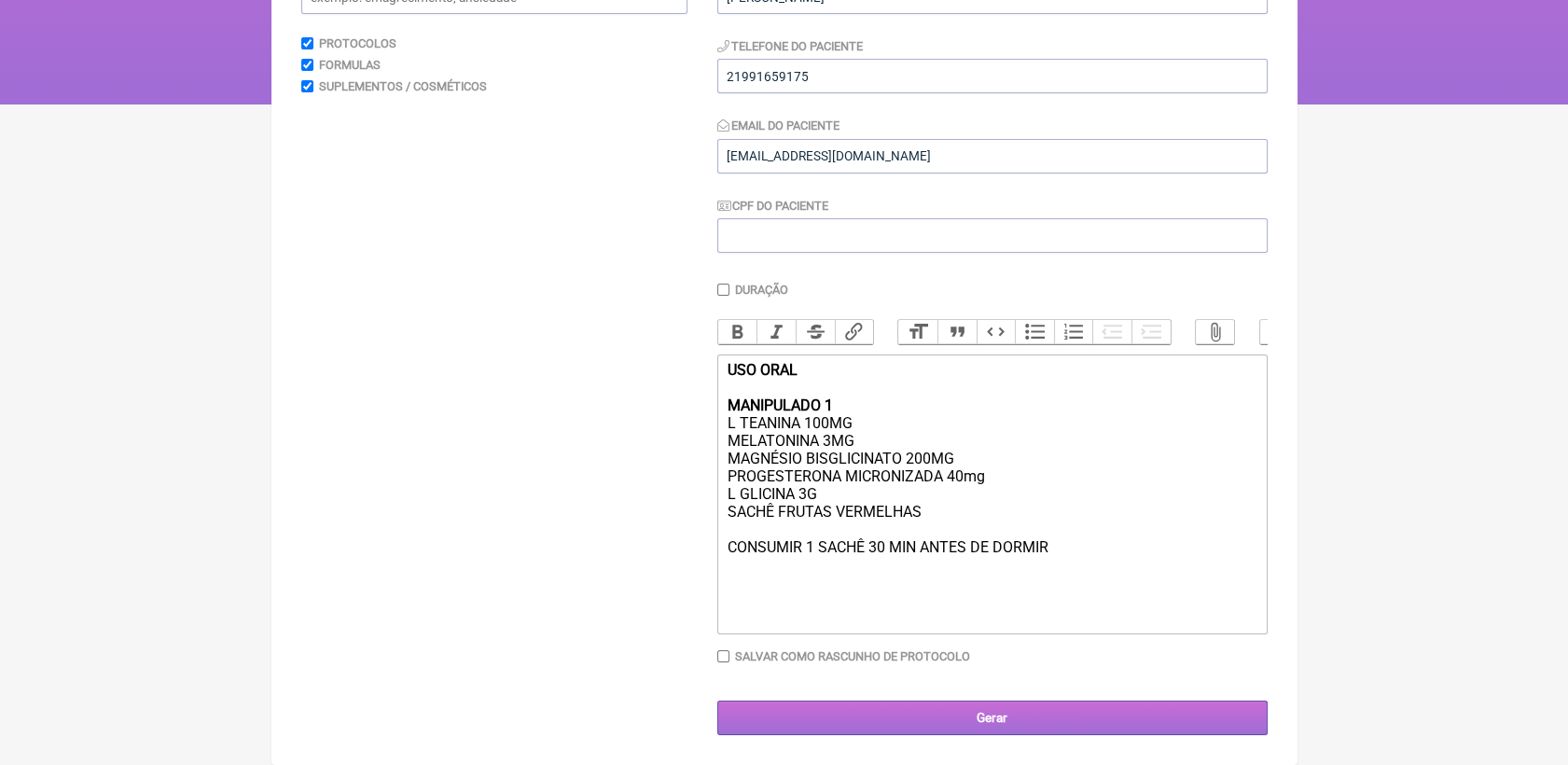
click at [1006, 718] on input "Gerar" at bounding box center [992, 717] width 550 height 34
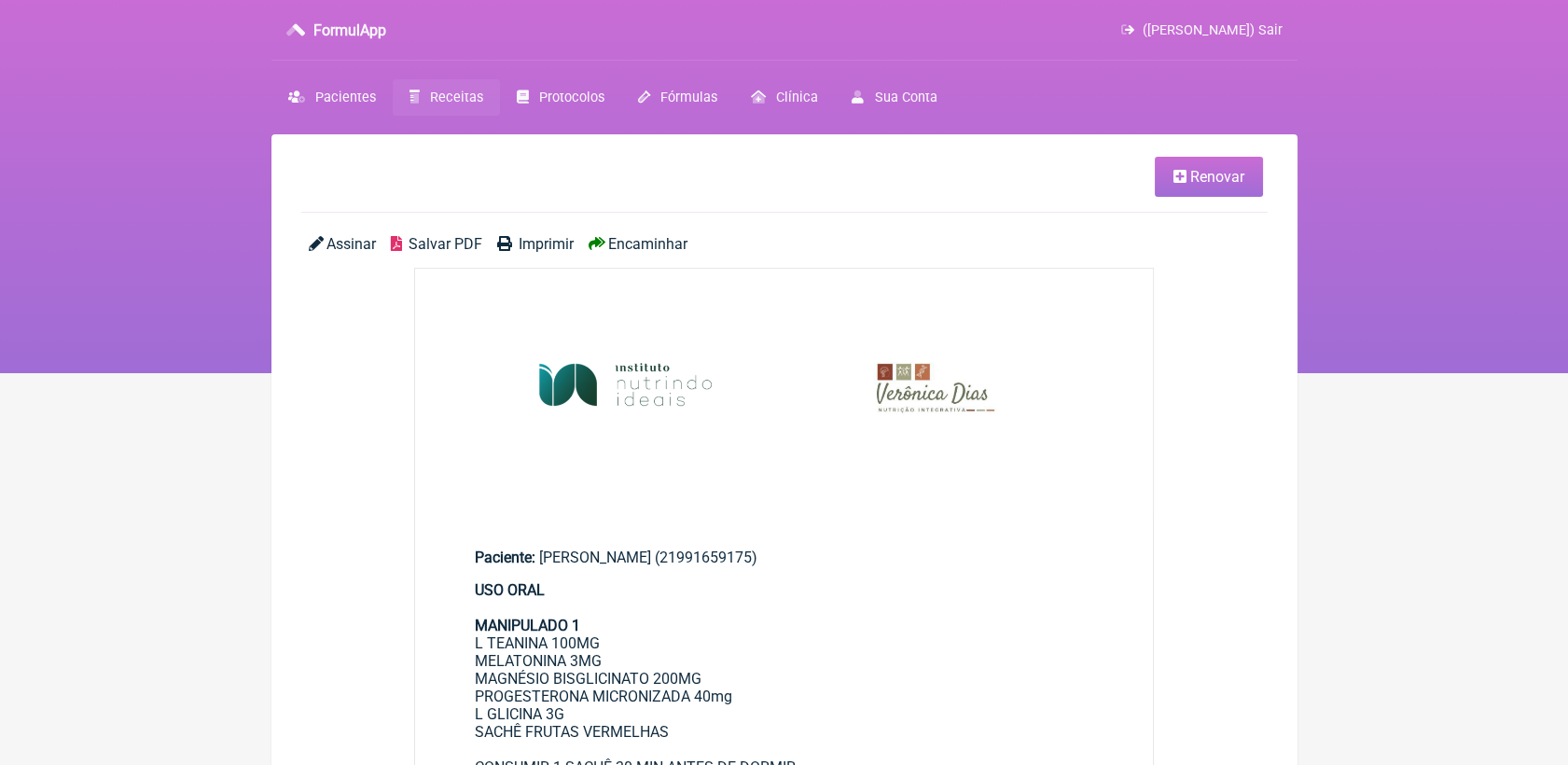
click at [450, 248] on span "Salvar PDF" at bounding box center [446, 243] width 74 height 18
click at [448, 91] on span "Receitas" at bounding box center [456, 97] width 54 height 16
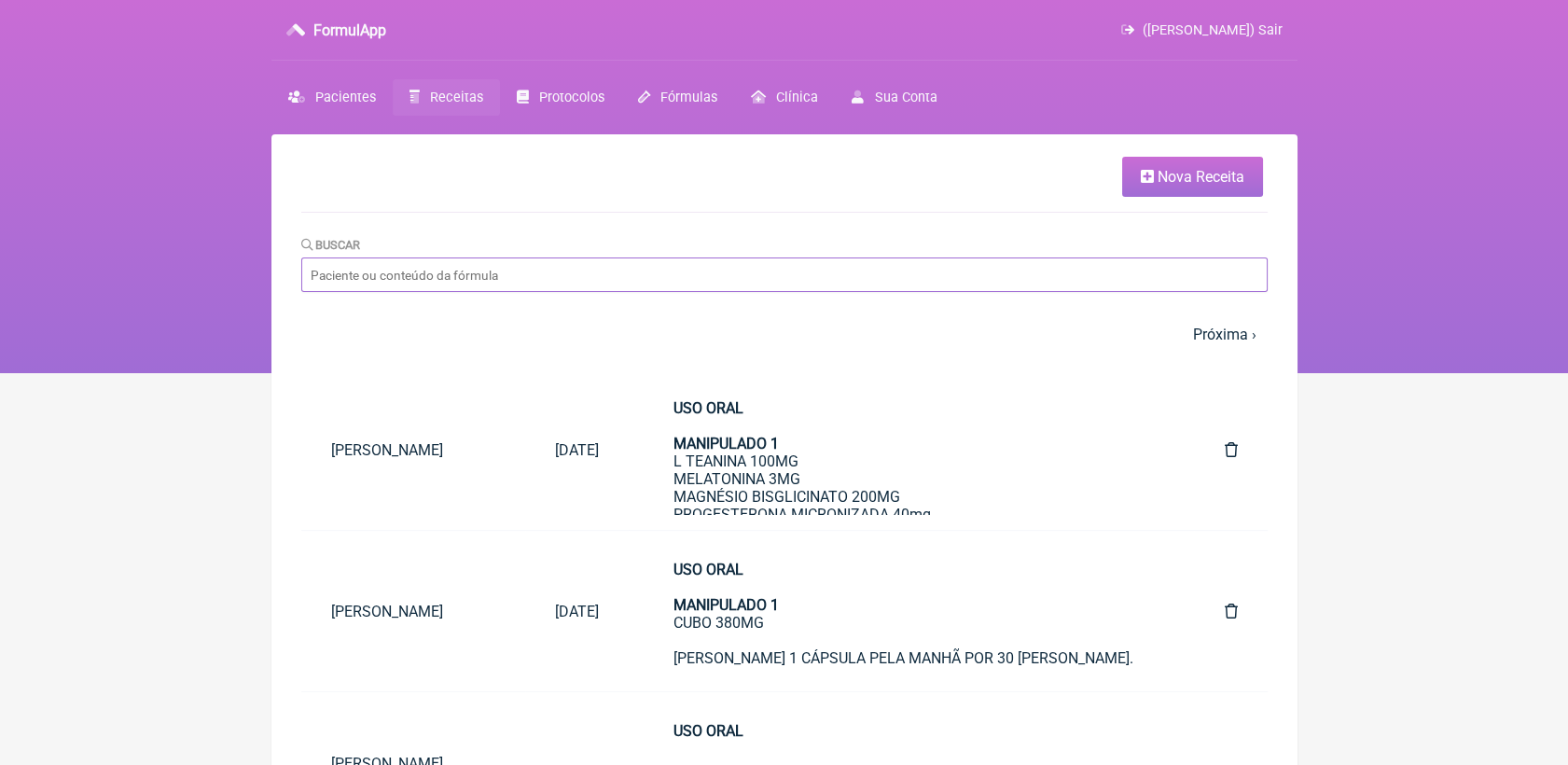
click at [515, 267] on input "Buscar" at bounding box center [784, 273] width 966 height 34
type input "LUIZ RICARDO OLIVEIRA"
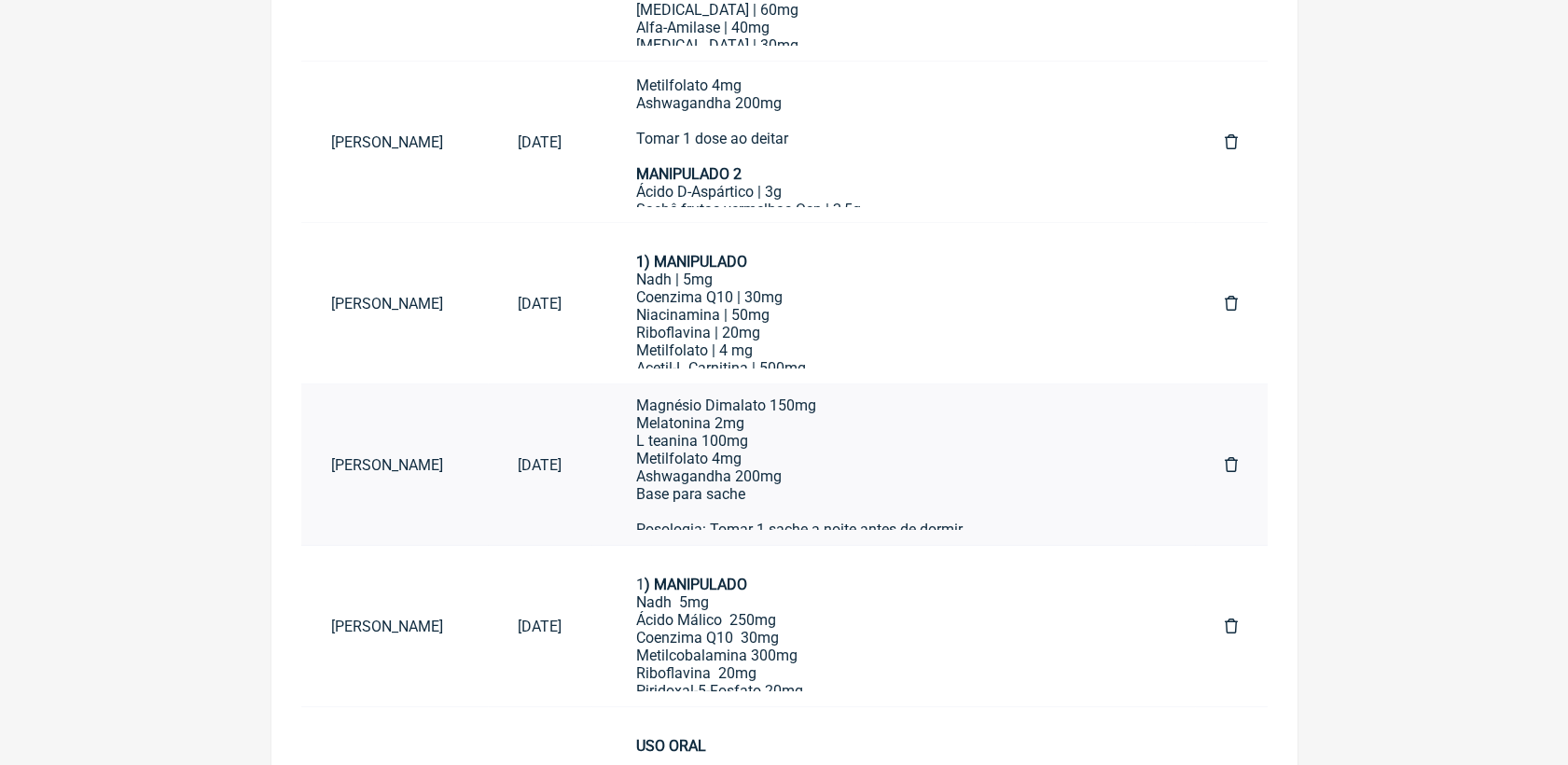
scroll to position [207, 0]
click at [842, 489] on div "Posologia: Tomar 2 cápsulas ao dia, preferencialmente pela manhã, com alimento …" at bounding box center [893, 472] width 514 height 283
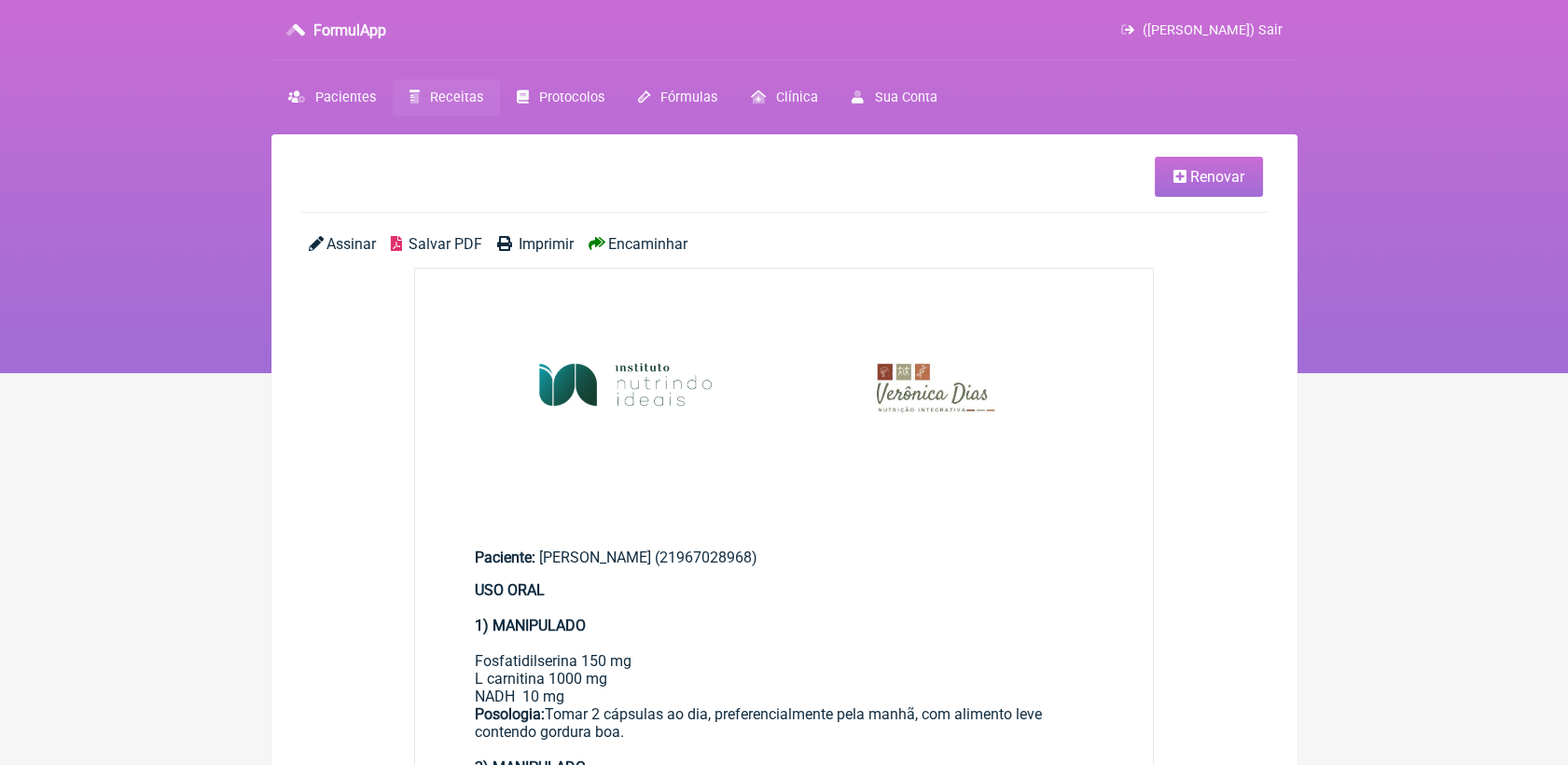
click at [1187, 173] on link "Renovar" at bounding box center [1208, 176] width 108 height 40
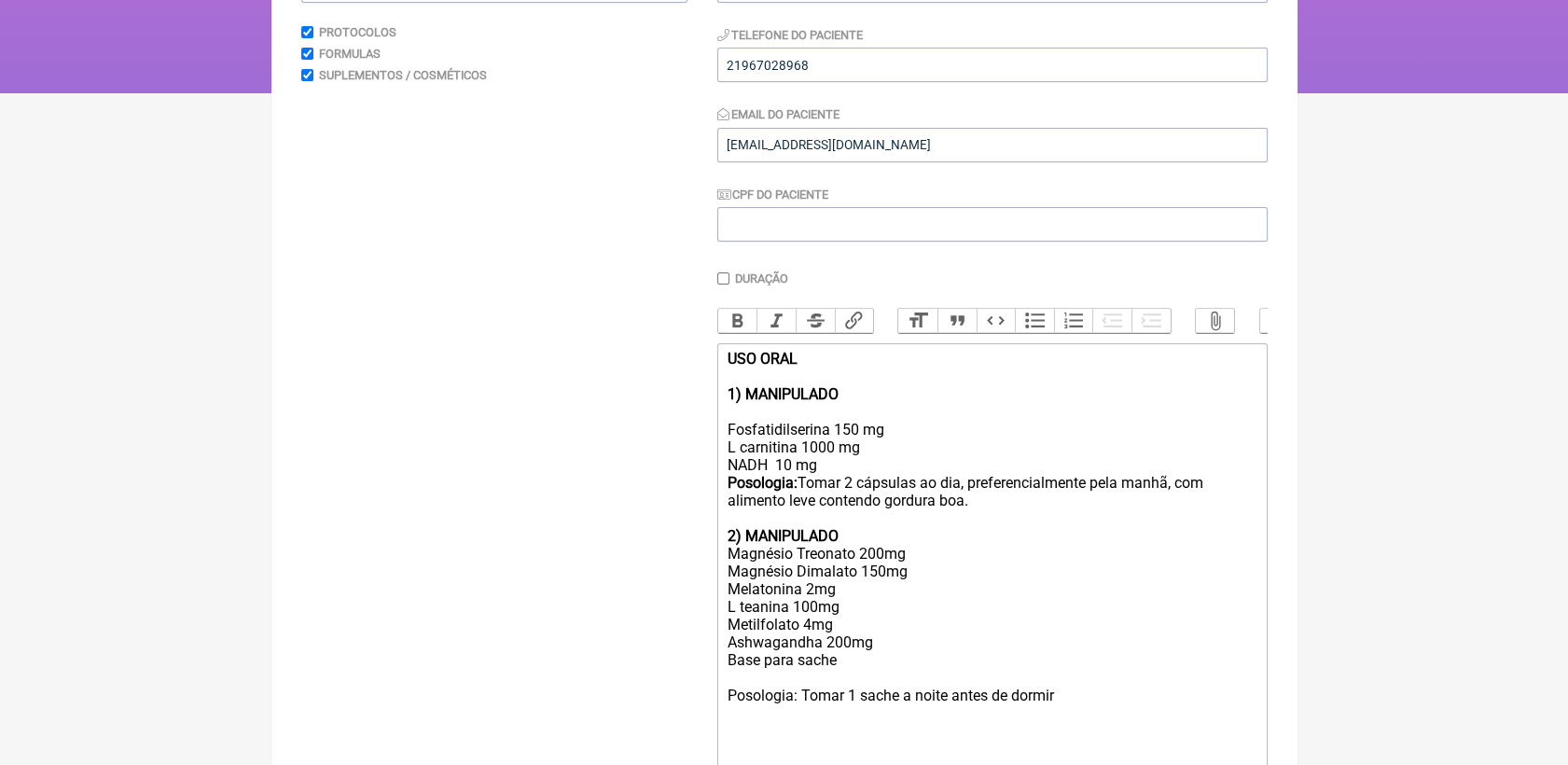
scroll to position [310, 0]
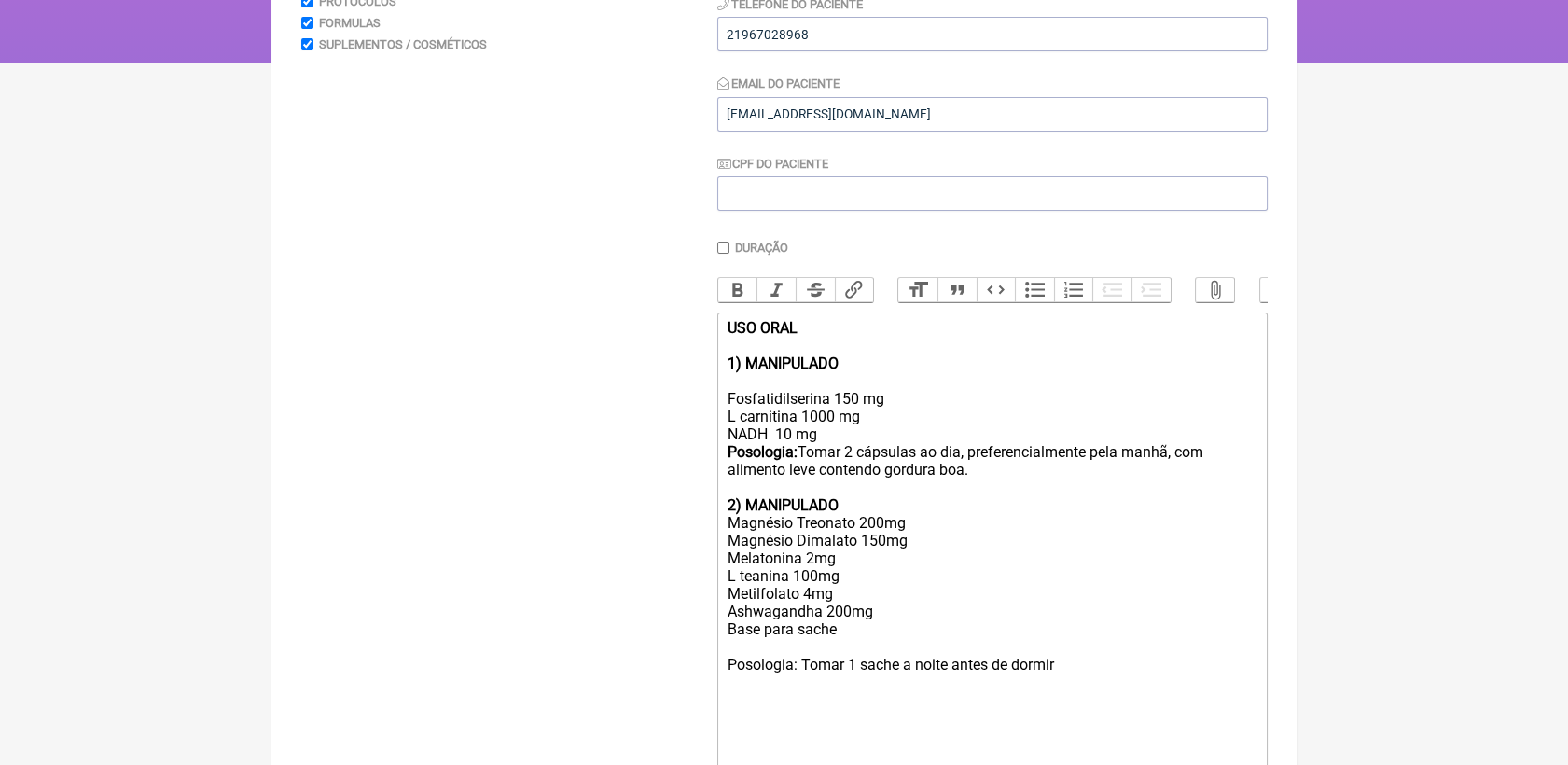
drag, startPoint x: 729, startPoint y: 379, endPoint x: 991, endPoint y: 502, distance: 289.4
click at [991, 502] on trix-editor "USO ORAL 1) MANIPULADO Fosfatidilserina 150 mg L carnitina 1000 mg NADH 10 mg P…" at bounding box center [992, 585] width 550 height 546
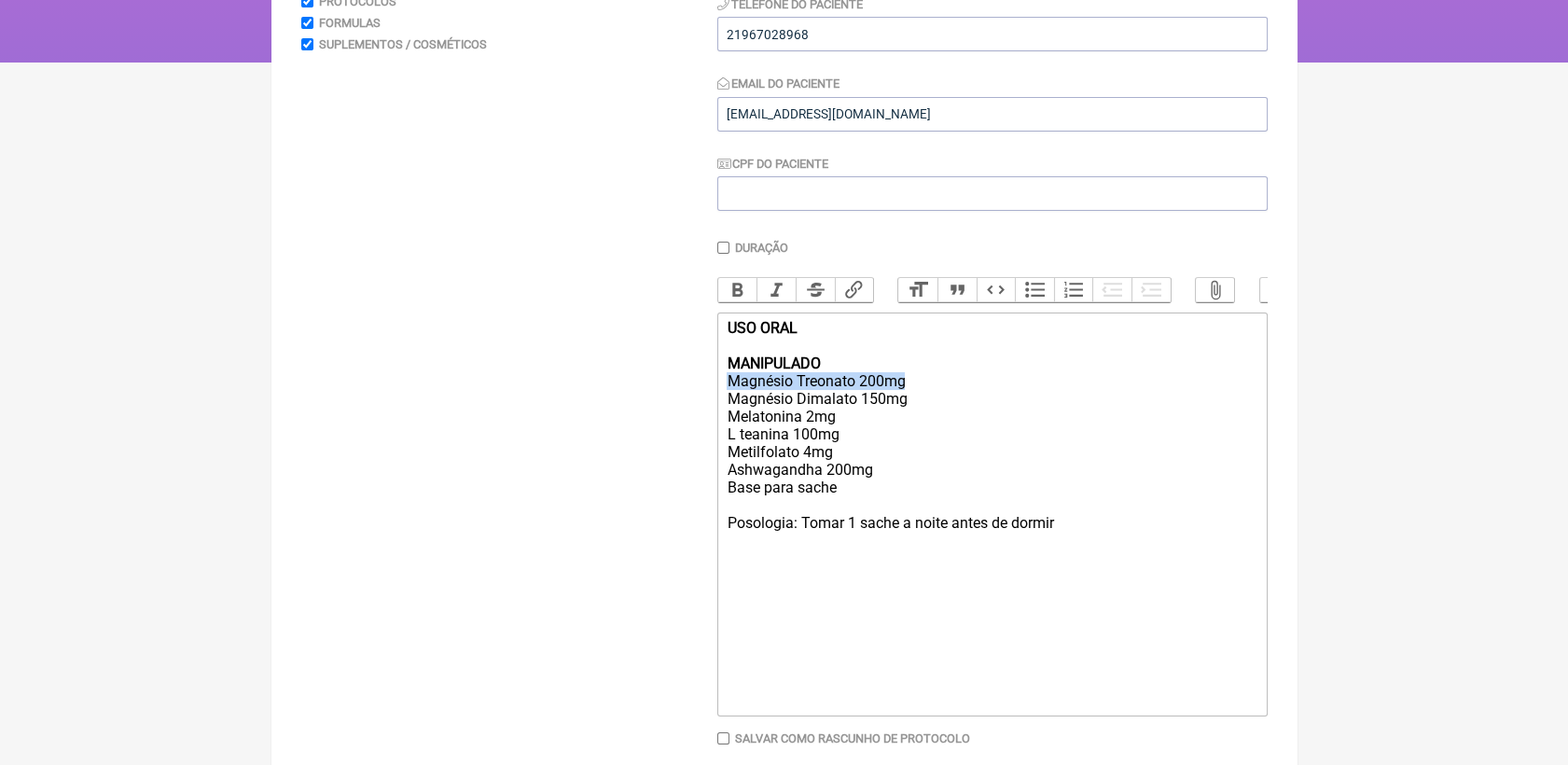
drag, startPoint x: 725, startPoint y: 403, endPoint x: 905, endPoint y: 411, distance: 180.2
click at [905, 411] on trix-editor "USO ORAL MANIPULADO Magnésio Treonato 200mg Magnésio Dimalato 150mg Melatonina …" at bounding box center [992, 514] width 550 height 404
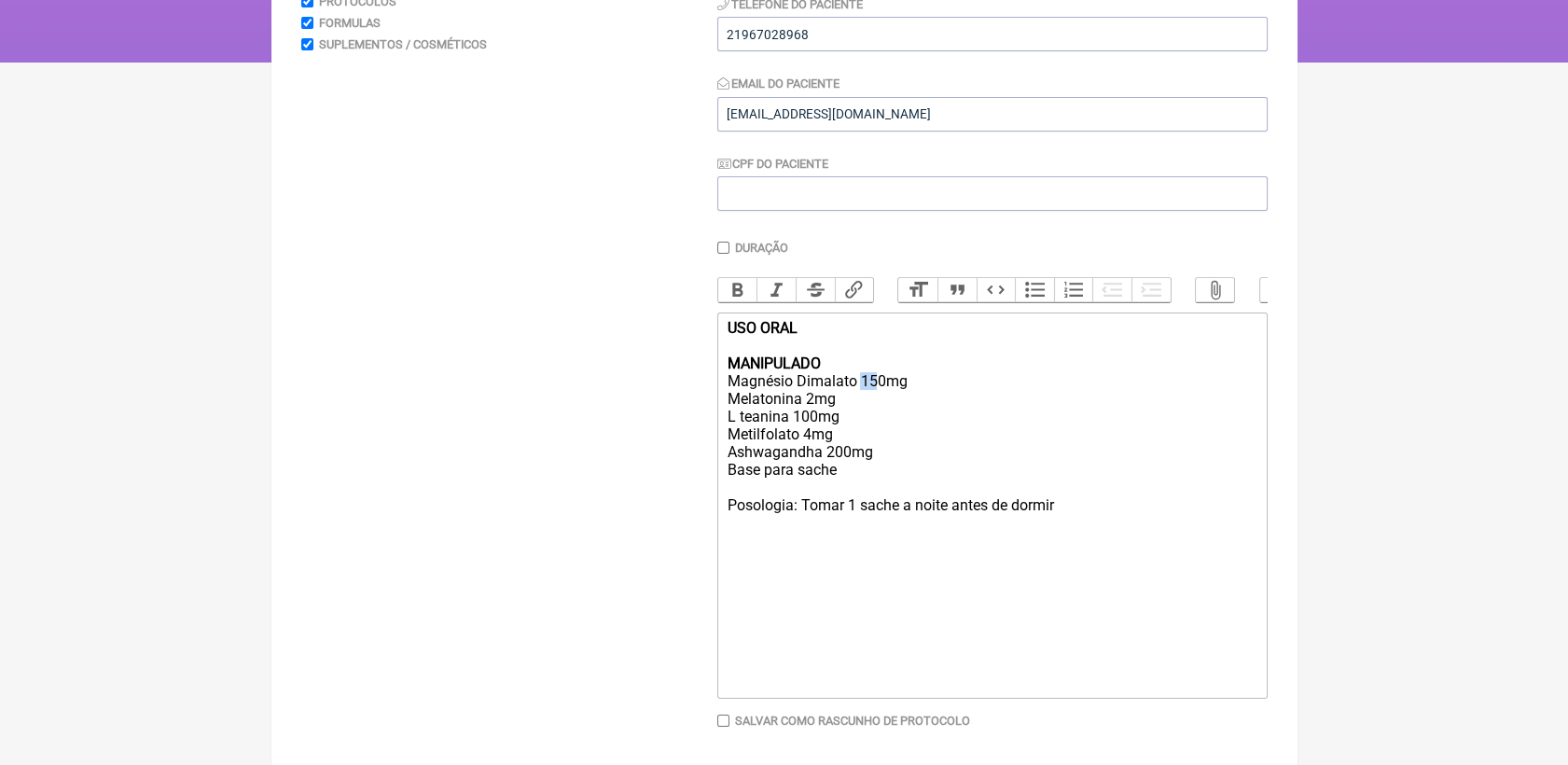
drag, startPoint x: 860, startPoint y: 401, endPoint x: 879, endPoint y: 397, distance: 19.4
click at [879, 397] on div "USO ORAL MANIPULADO Magnésio Dimalato 150mg Melatonina 2mg L teanina 100mg Meti…" at bounding box center [991, 443] width 529 height 248
click at [810, 419] on div "USO ORAL MANIPULADO Magnésio Dimalato 200mg Melatonina 2mg L teanina 100mg Meti…" at bounding box center [991, 443] width 529 height 248
type trix-editor "<div><strong>USO ORAL</strong><br><br><strong>MANIPULADO</strong><br>Magnésio D…"
click at [873, 482] on div "USO ORAL MANIPULADO Magnésio Dimalato 200mg Melatonina 3mg L teanina 100mg Meti…" at bounding box center [991, 443] width 529 height 248
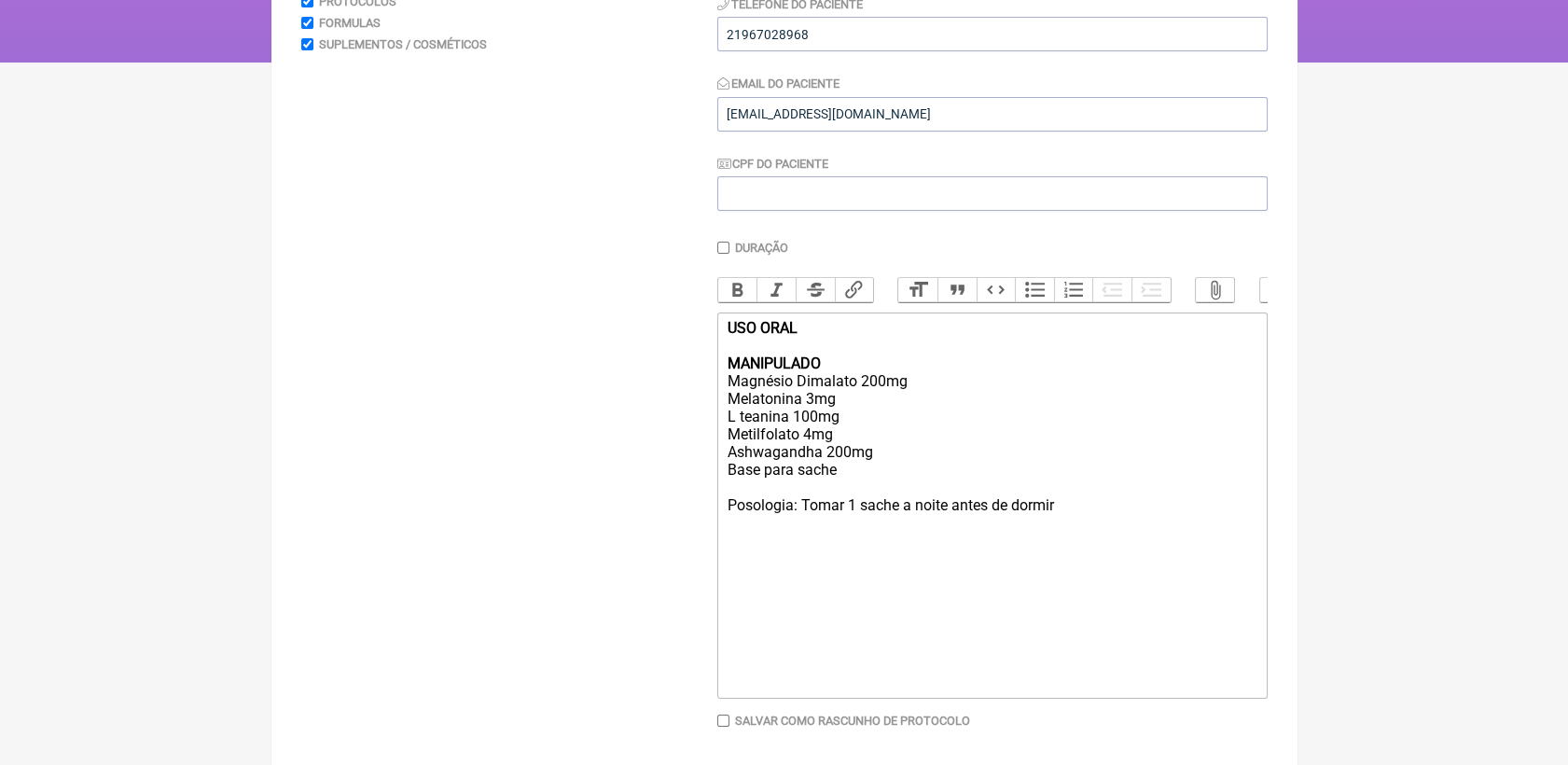
click at [1117, 526] on div "USO ORAL MANIPULADO Magnésio Dimalato 200mg Melatonina 3mg L teanina 100mg Meti…" at bounding box center [991, 443] width 529 height 248
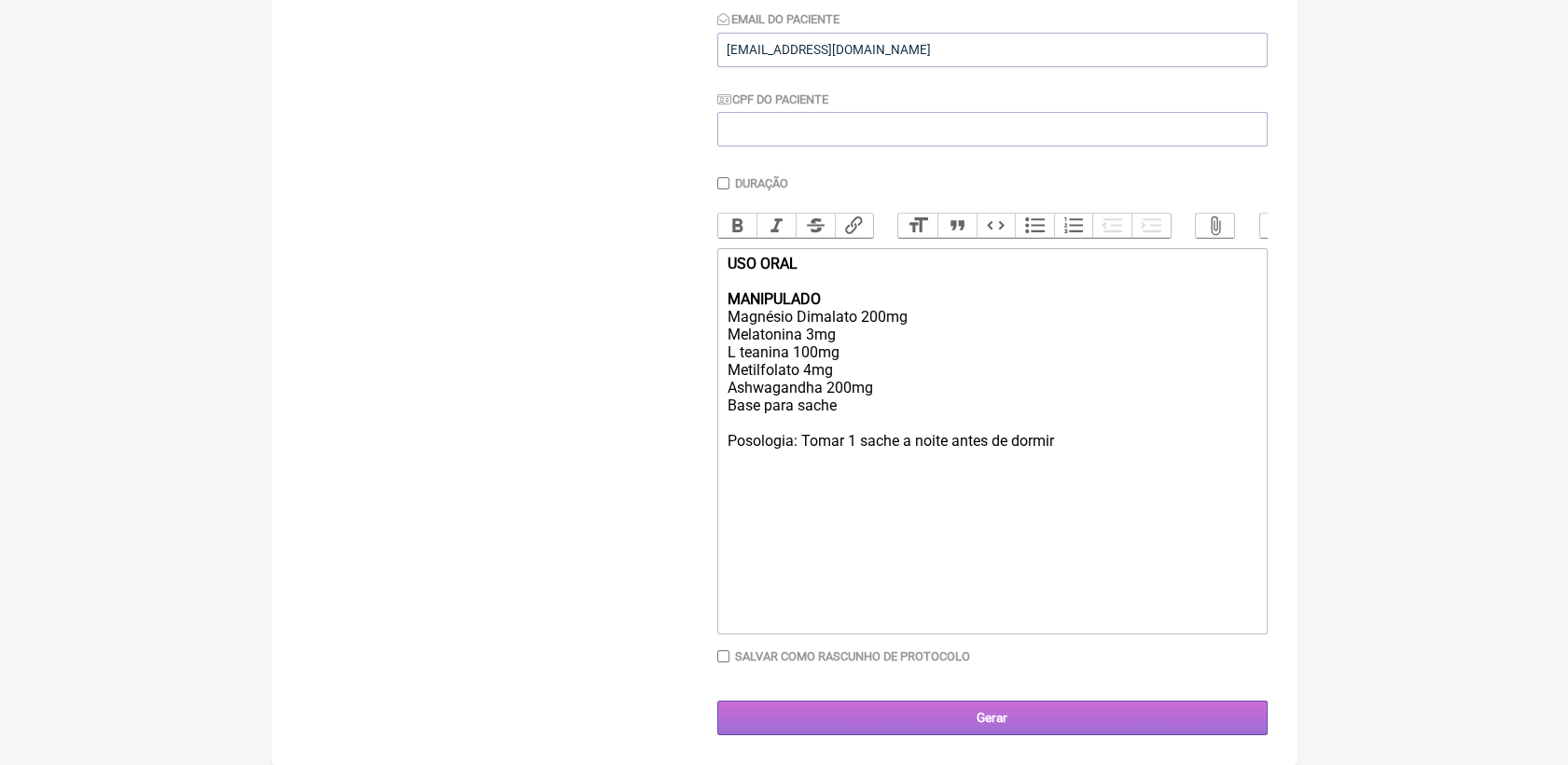
click at [1018, 714] on input "Gerar" at bounding box center [992, 717] width 550 height 34
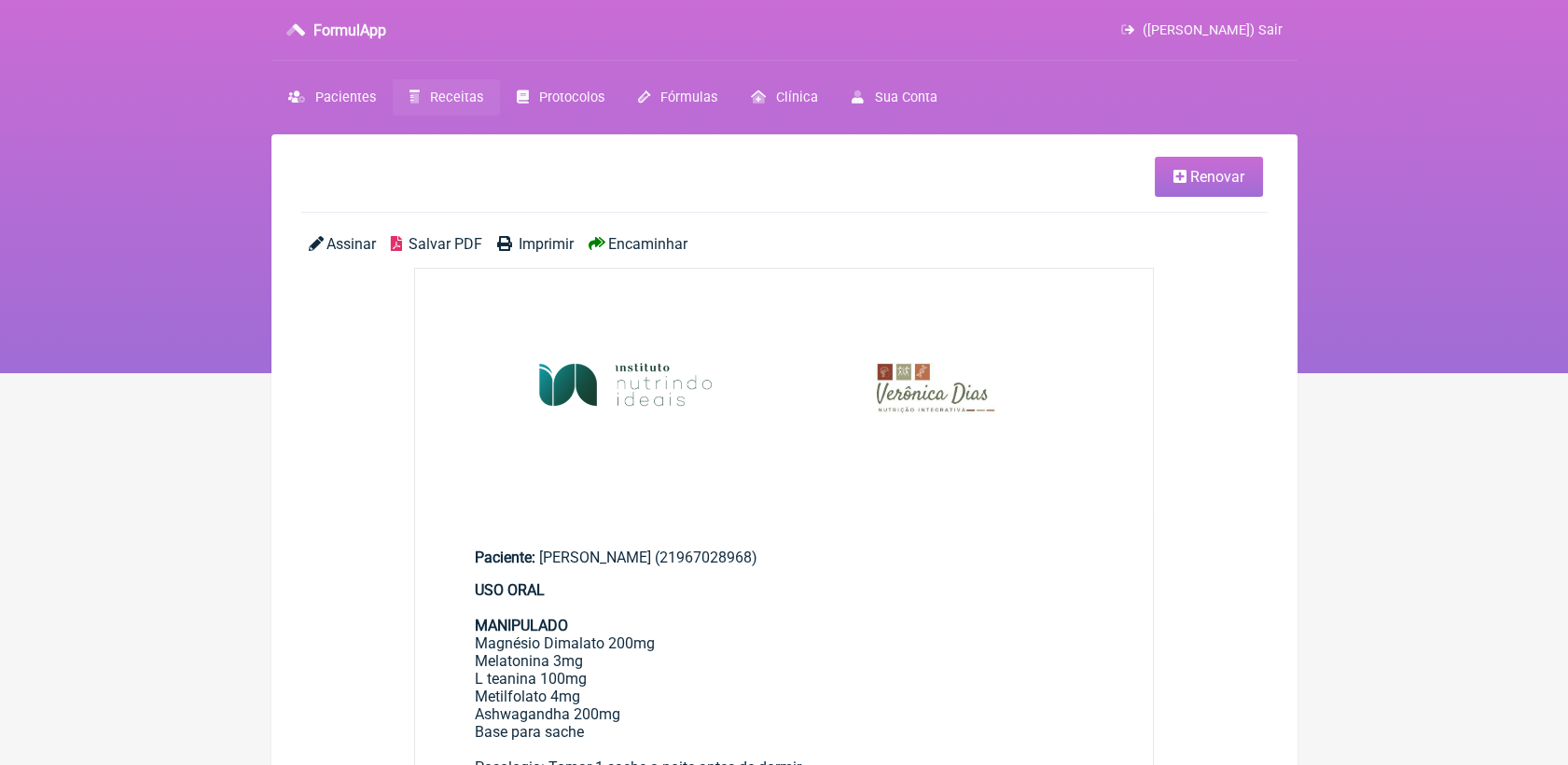
click at [462, 247] on span "Salvar PDF" at bounding box center [446, 243] width 74 height 18
click at [1405, 373] on html "FormulApp (Veronica Almeida dias) Sair Pacientes Receitas Protocolos Fórmulas C…" at bounding box center [784, 186] width 1568 height 373
